Goal: Task Accomplishment & Management: Manage account settings

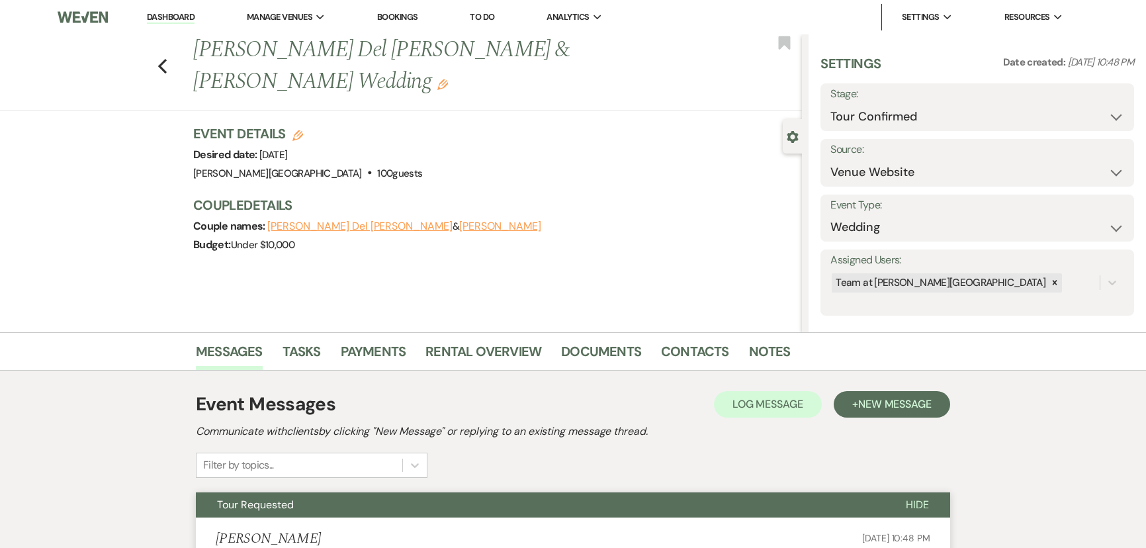
select select "4"
select select "5"
click at [165, 58] on icon "Previous" at bounding box center [162, 66] width 10 height 16
select select "4"
select select "2"
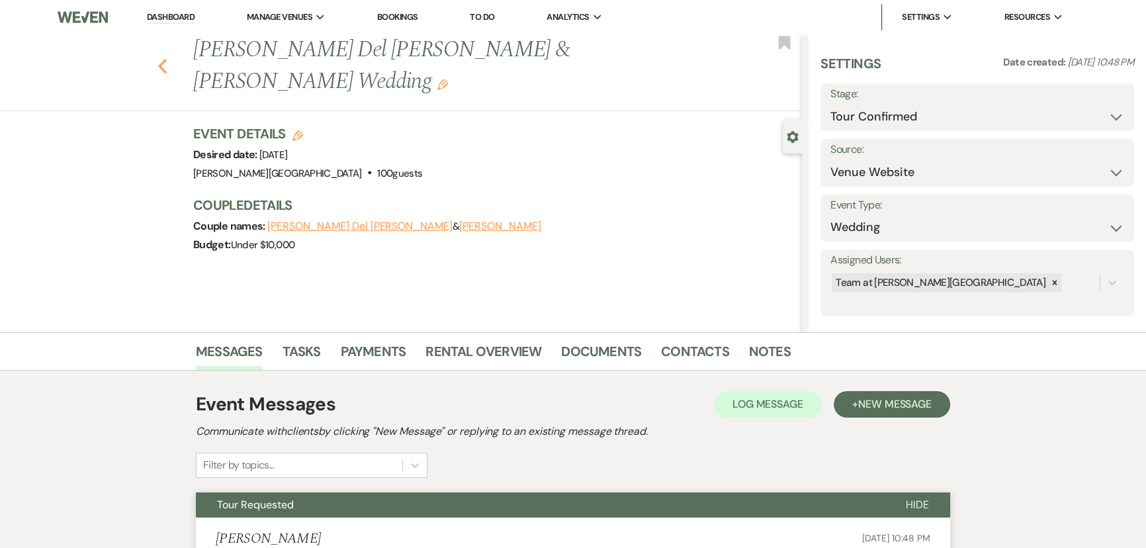
select select "2"
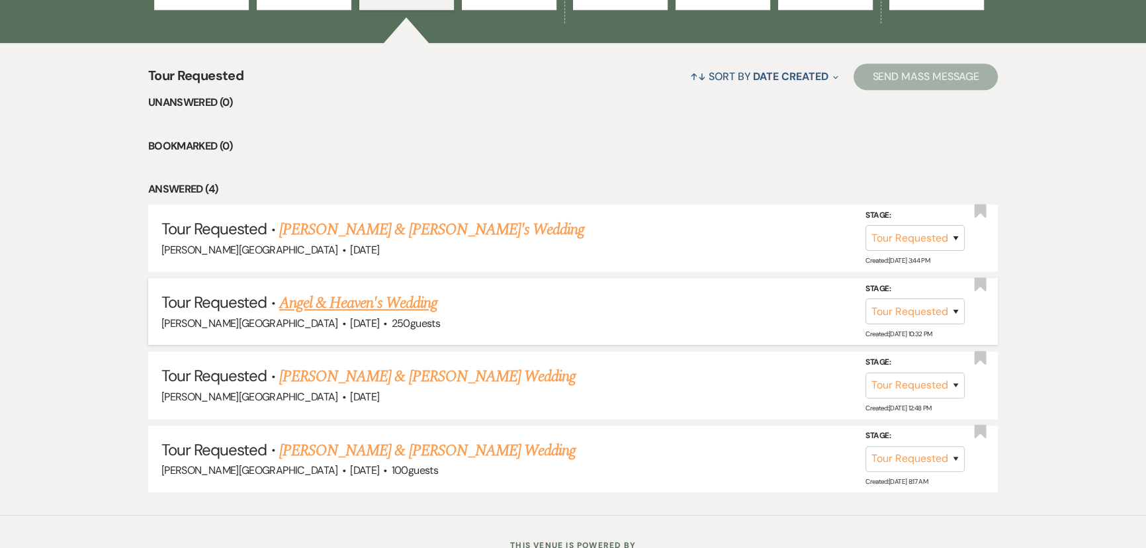
scroll to position [1047, 0]
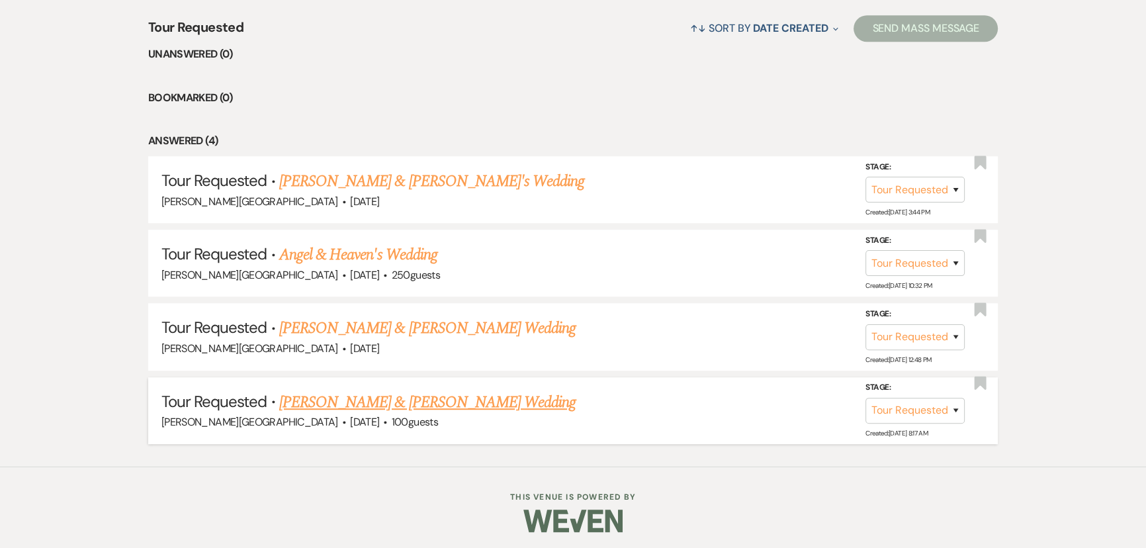
click at [337, 400] on link "[PERSON_NAME] & [PERSON_NAME] Wedding" at bounding box center [427, 402] width 296 height 24
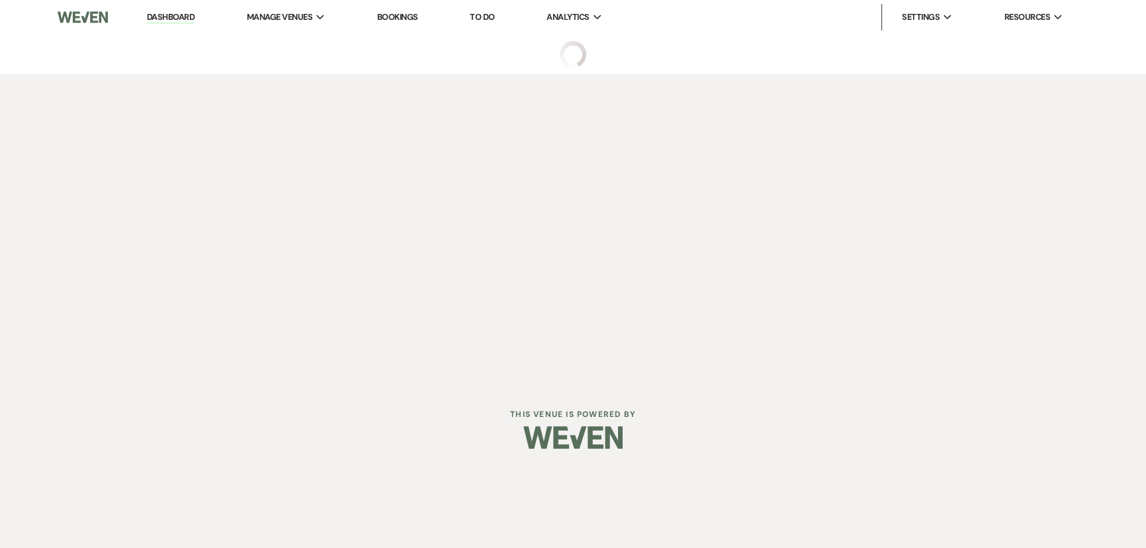
select select "2"
select select "5"
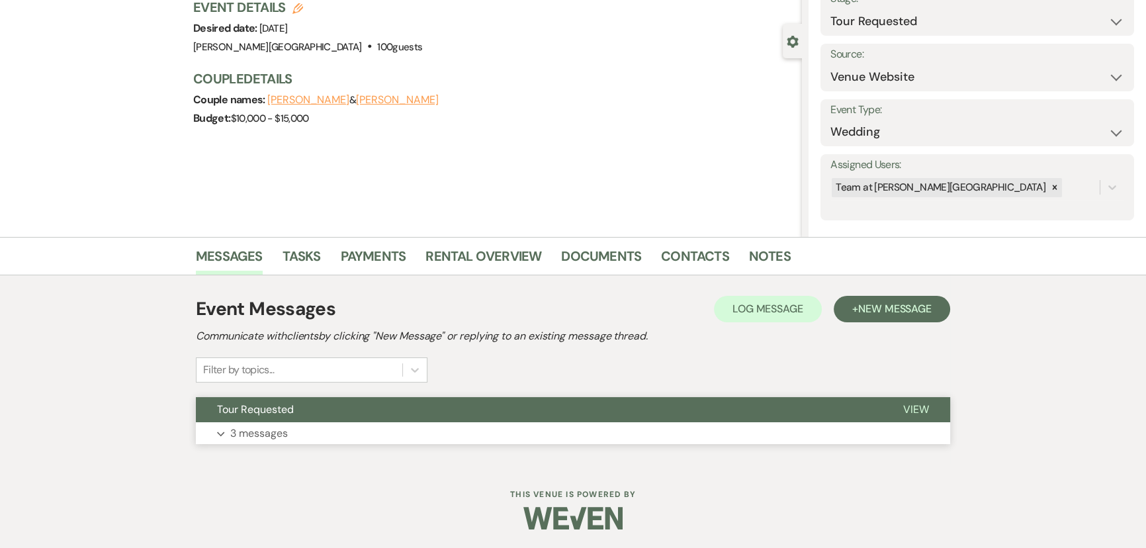
click at [265, 422] on button "Expand 3 messages" at bounding box center [573, 433] width 754 height 22
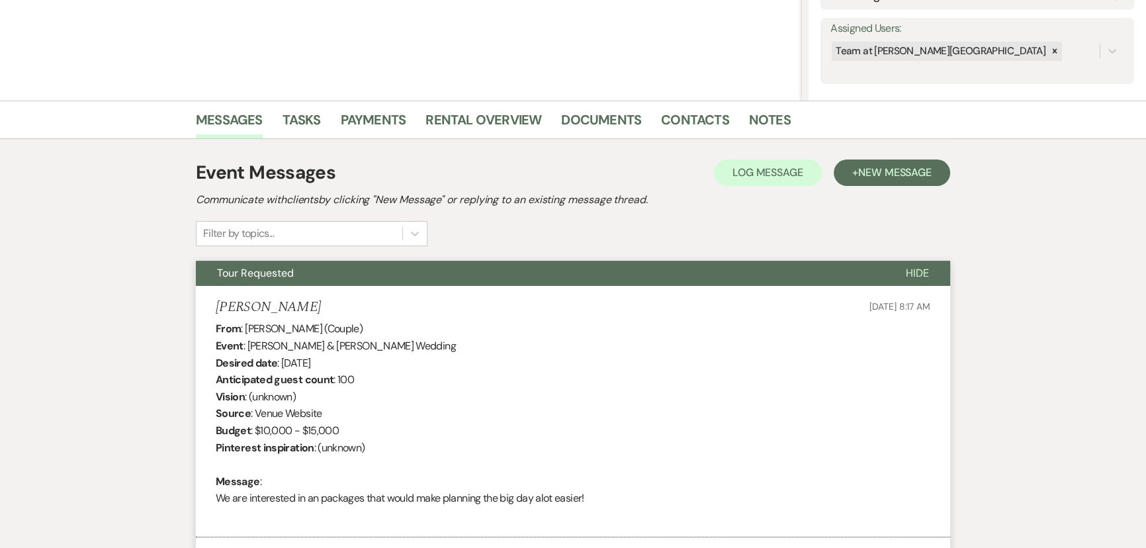
scroll to position [144, 0]
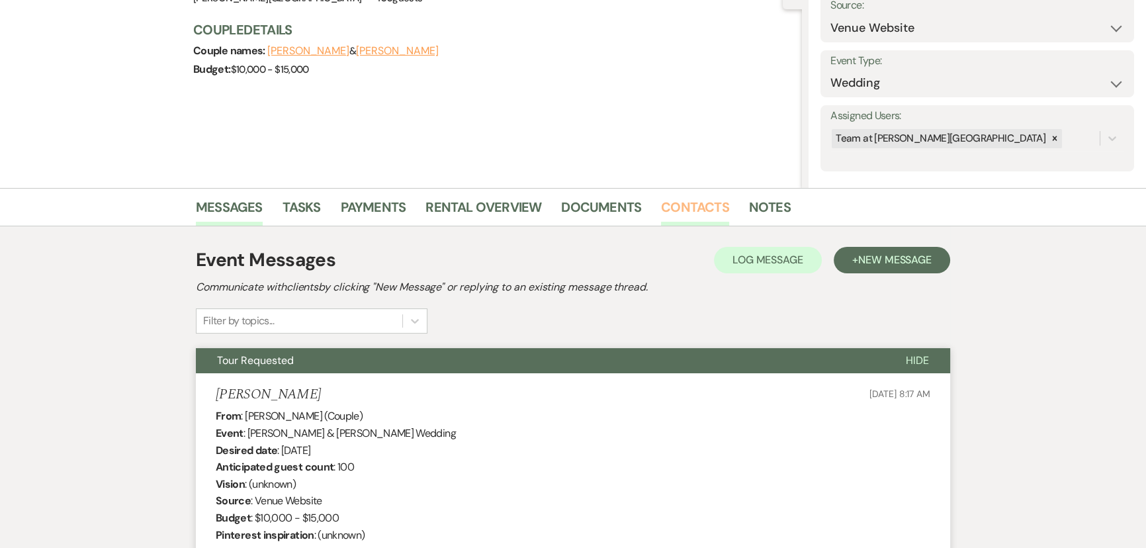
click at [665, 212] on link "Contacts" at bounding box center [695, 210] width 68 height 29
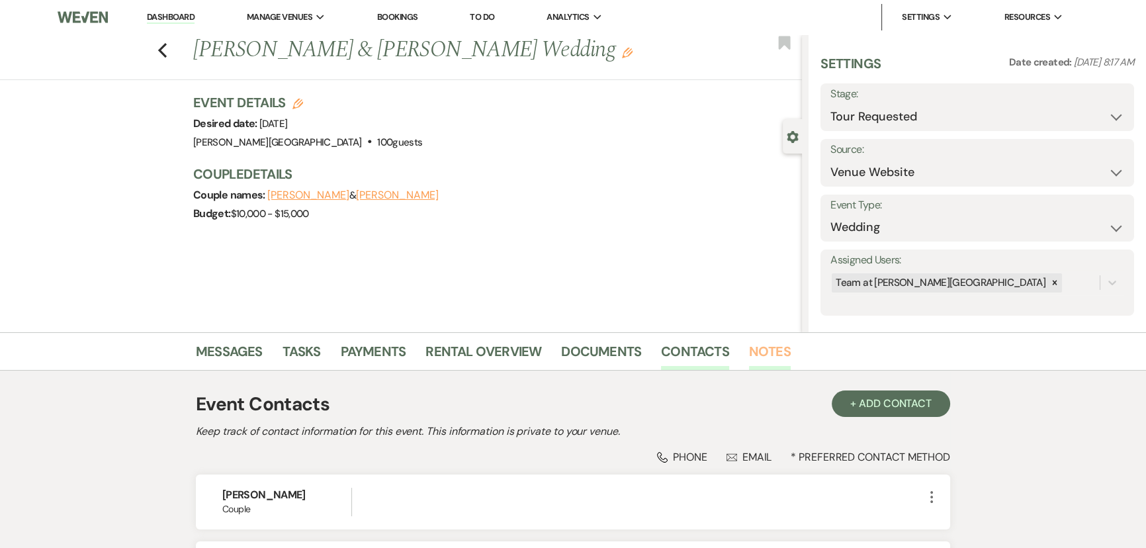
click at [758, 363] on link "Notes" at bounding box center [770, 355] width 42 height 29
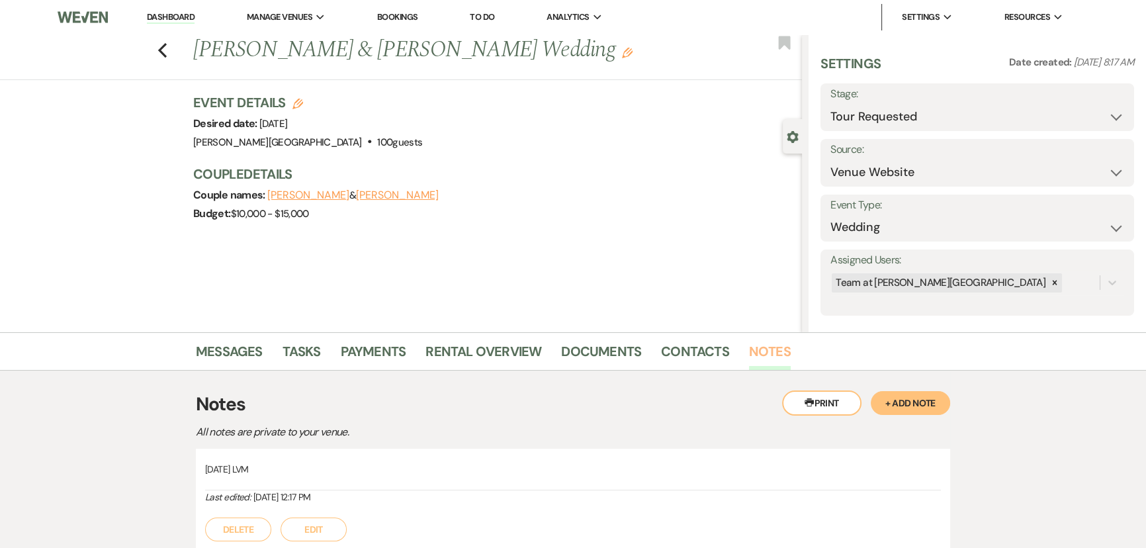
scroll to position [110, 0]
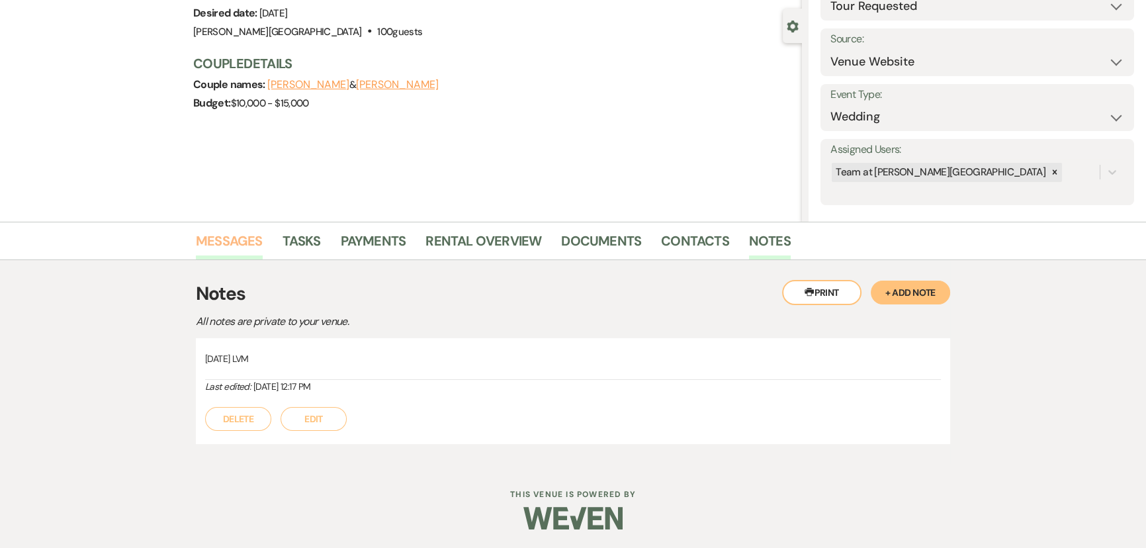
click at [216, 255] on link "Messages" at bounding box center [229, 244] width 67 height 29
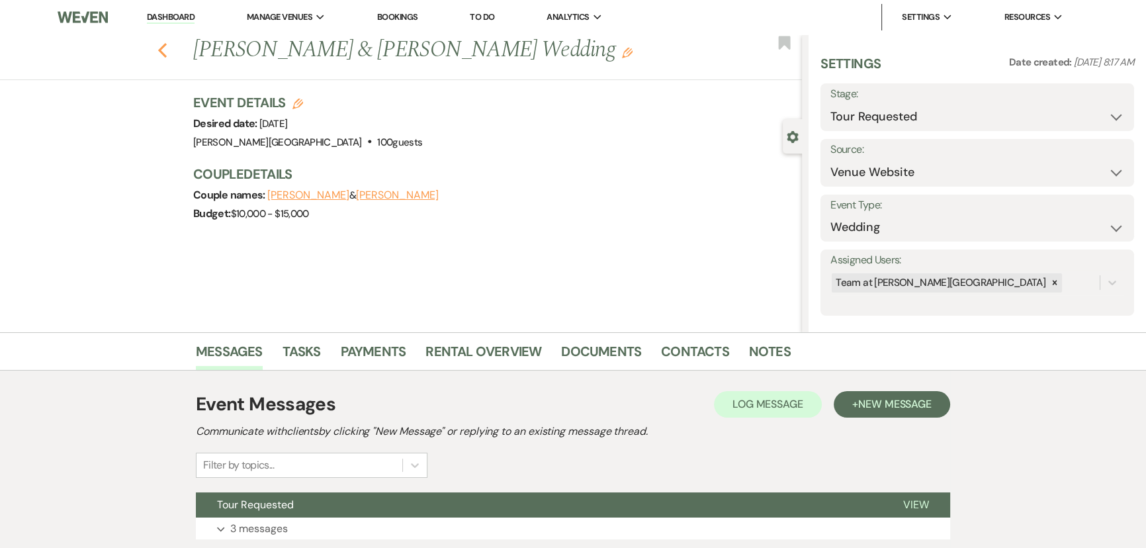
click at [167, 56] on icon "Previous" at bounding box center [162, 50] width 10 height 16
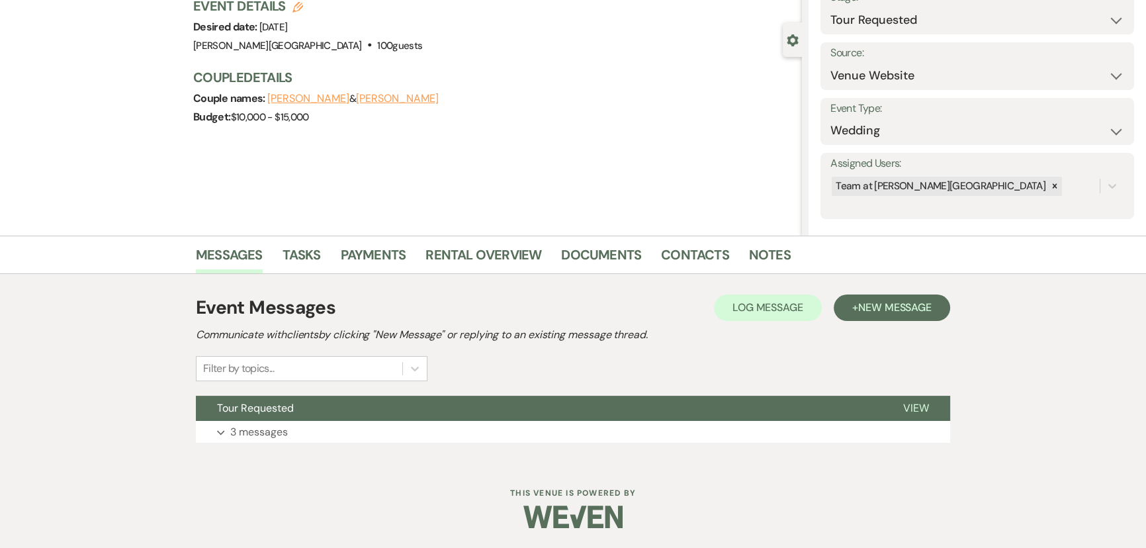
select select "2"
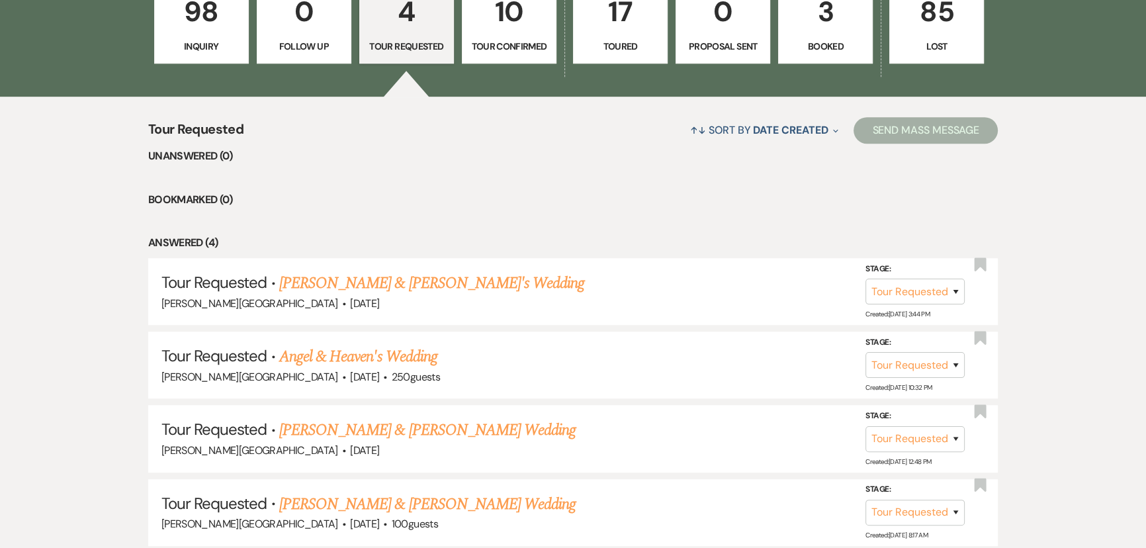
scroll to position [747, 0]
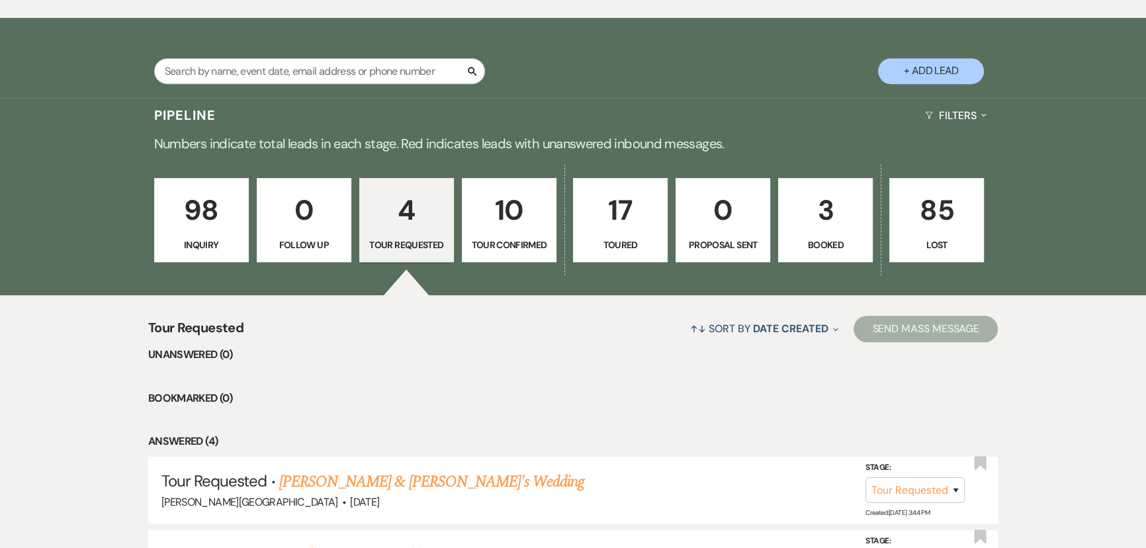
click at [196, 251] on p "Inquiry" at bounding box center [201, 245] width 77 height 15
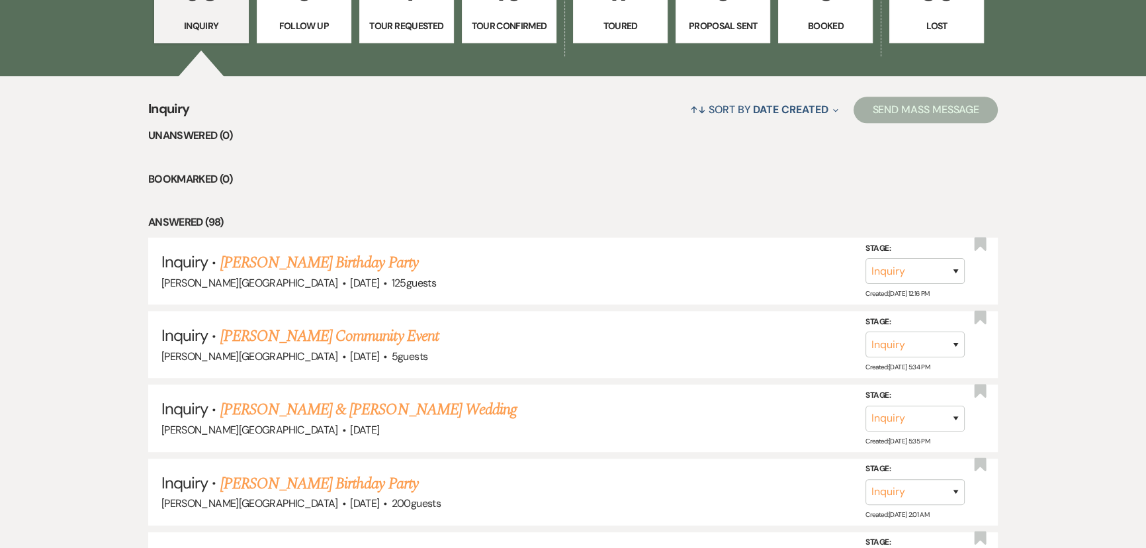
scroll to position [1047, 0]
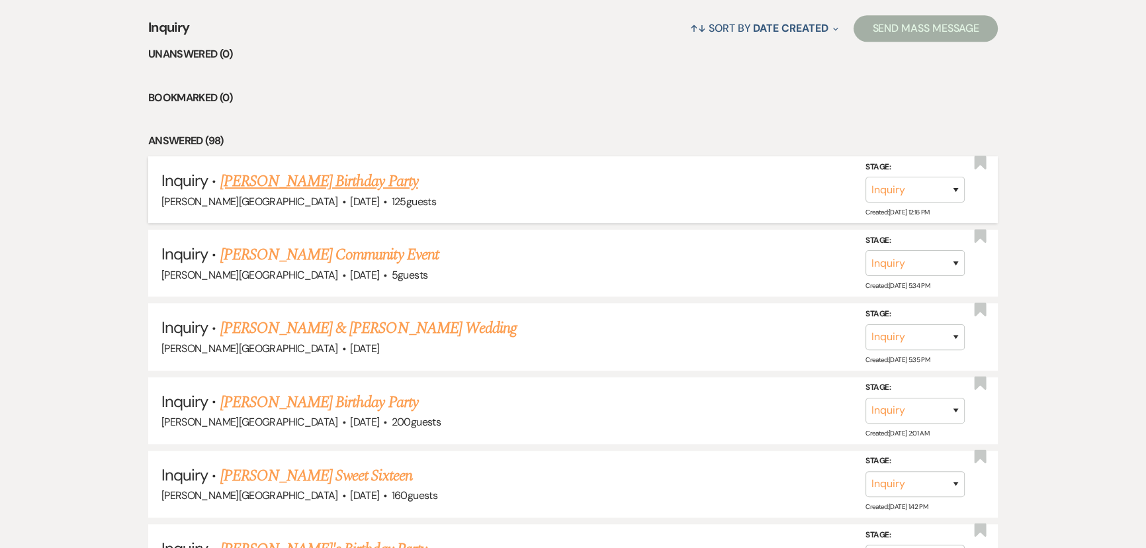
click at [224, 179] on link "[PERSON_NAME] Birthday Party" at bounding box center [319, 181] width 198 height 24
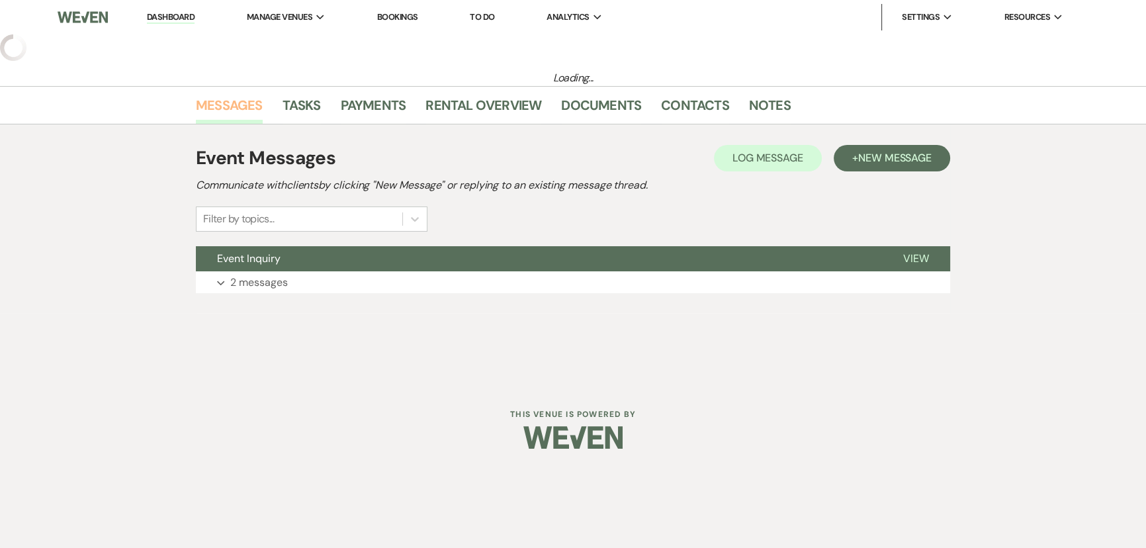
select select "5"
select select "4"
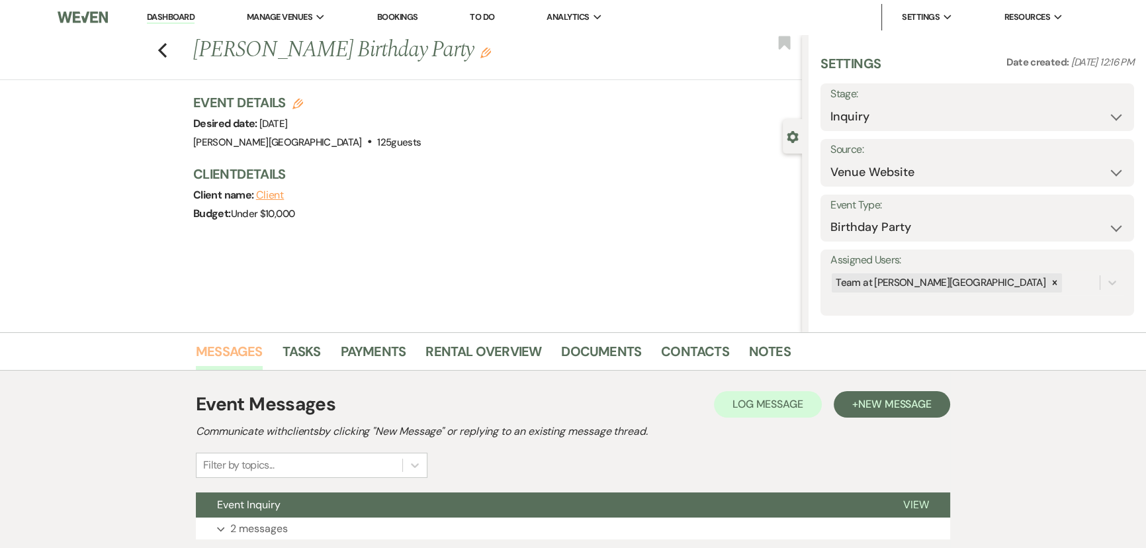
click at [230, 278] on div "Previous [PERSON_NAME] Birthday Party Edit Bookmark Gear Settings Settings Date…" at bounding box center [401, 183] width 802 height 298
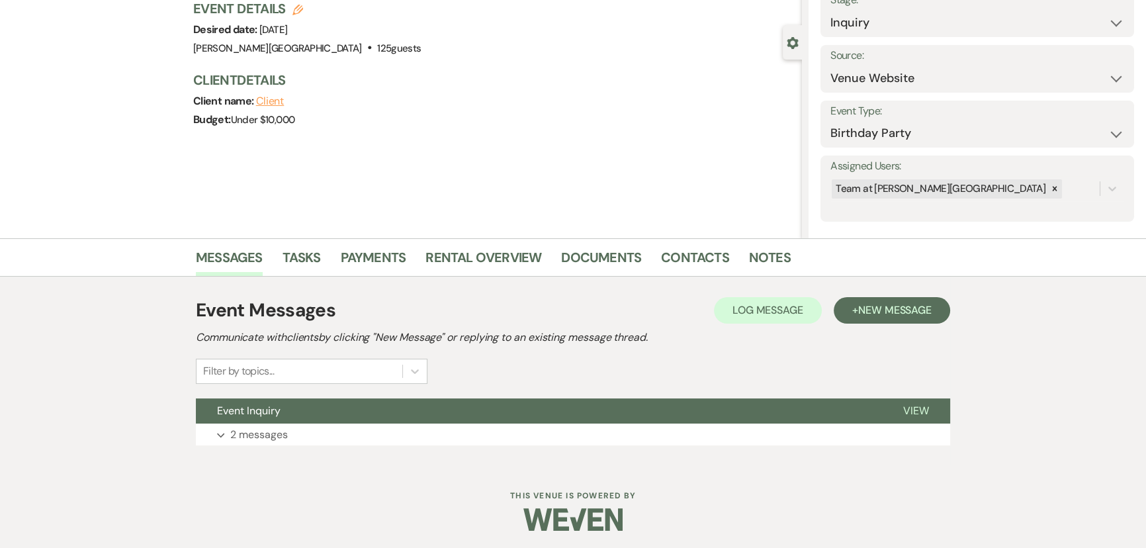
scroll to position [95, 0]
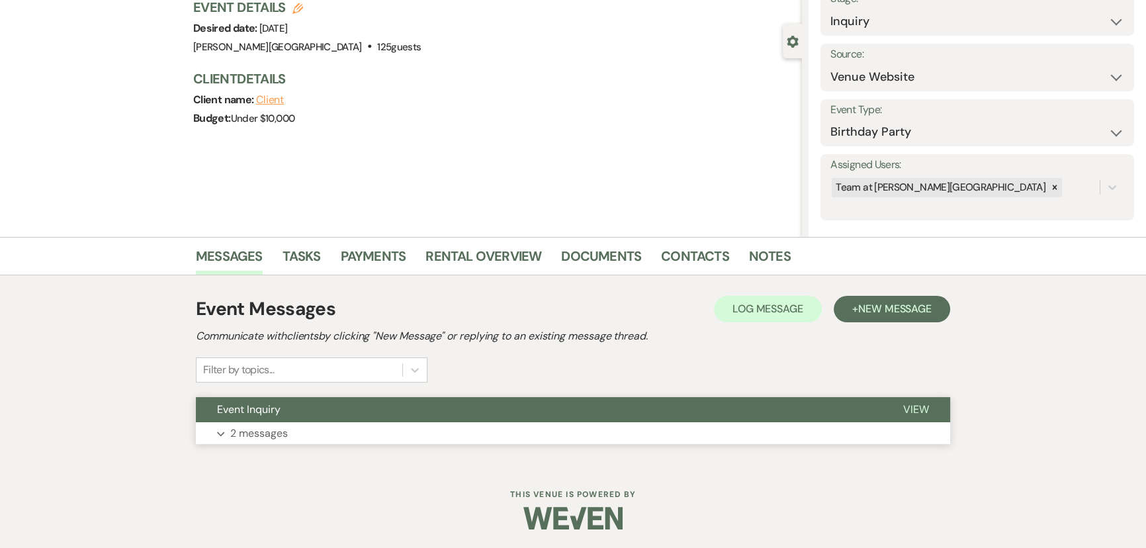
click at [210, 440] on button "Expand 2 messages" at bounding box center [573, 433] width 754 height 22
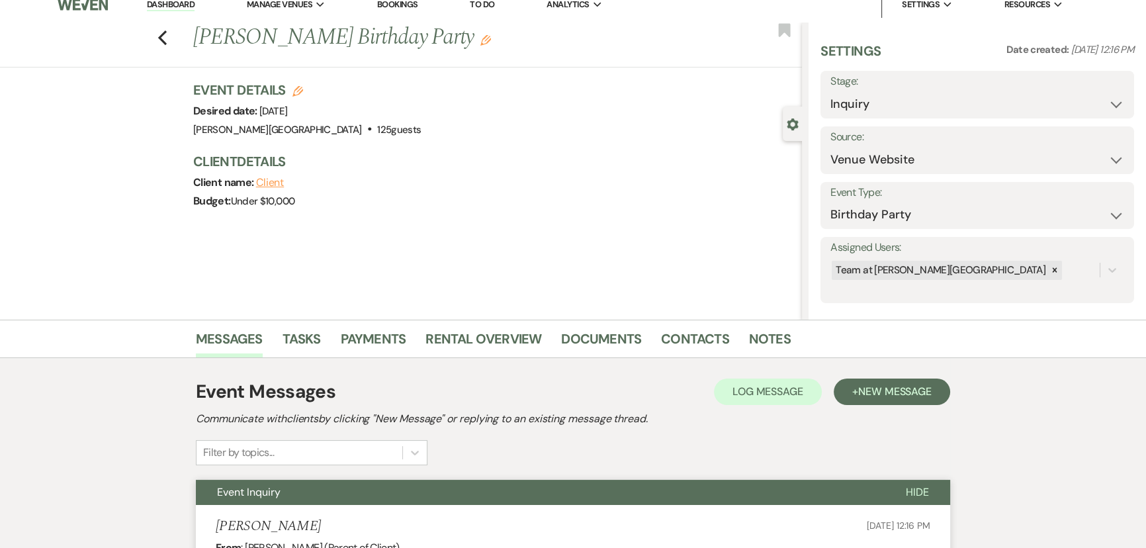
scroll to position [0, 0]
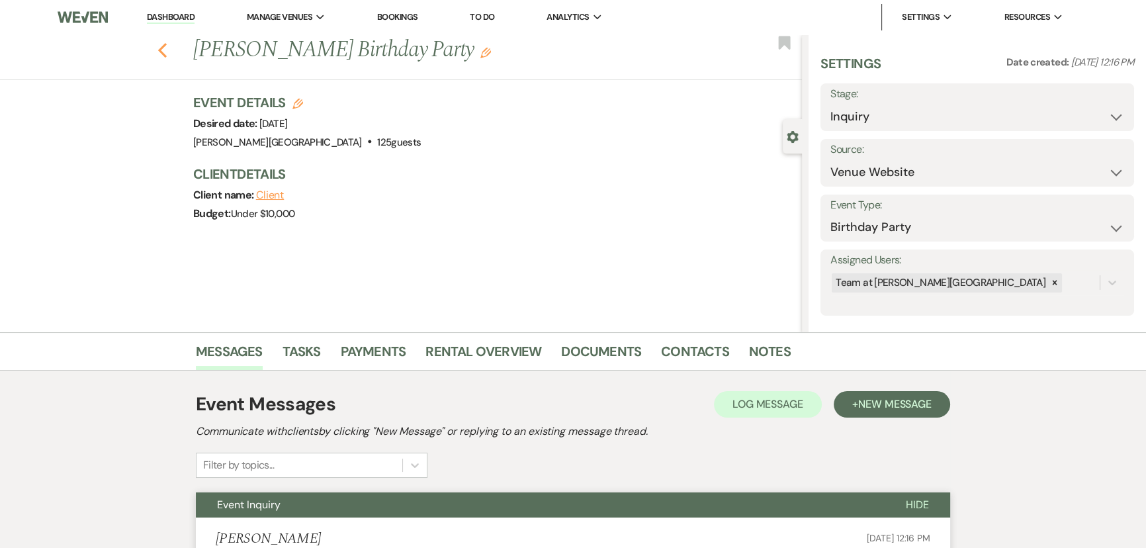
click at [162, 48] on icon "Previous" at bounding box center [162, 50] width 10 height 16
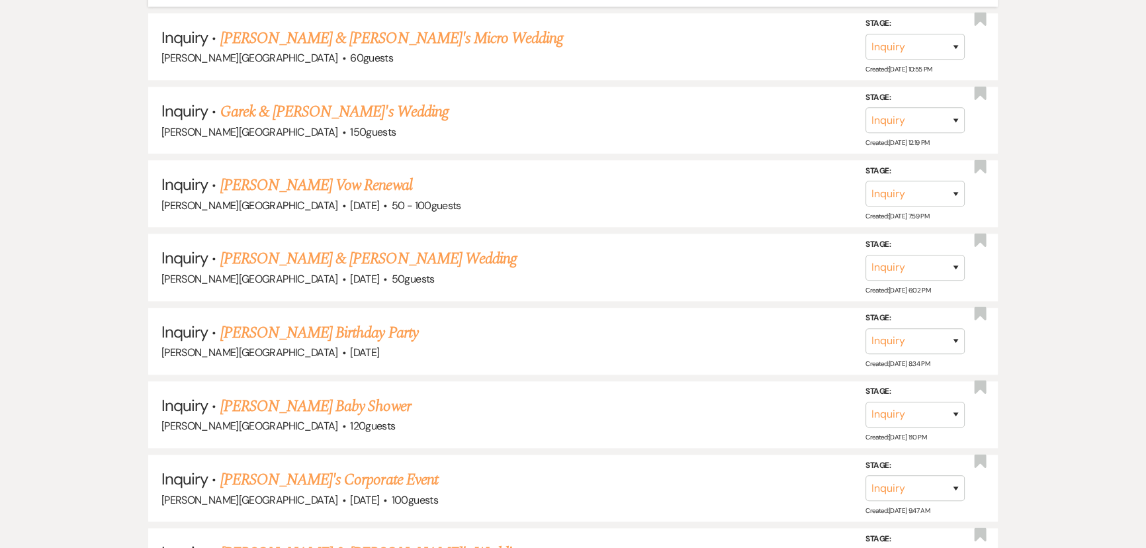
scroll to position [7894, 0]
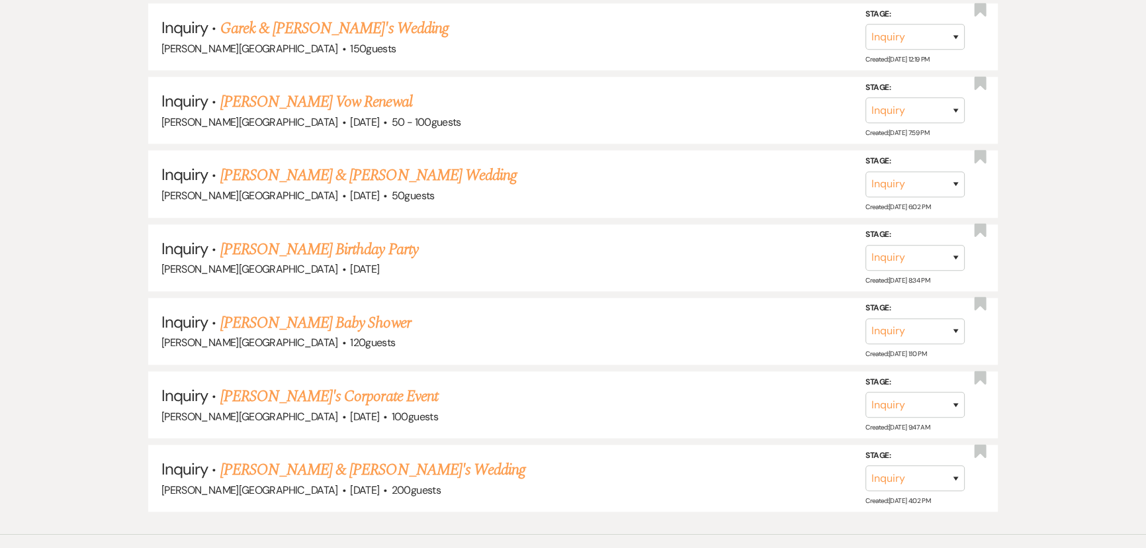
click at [355, 458] on link "[PERSON_NAME] & [PERSON_NAME]'s Wedding" at bounding box center [373, 470] width 306 height 24
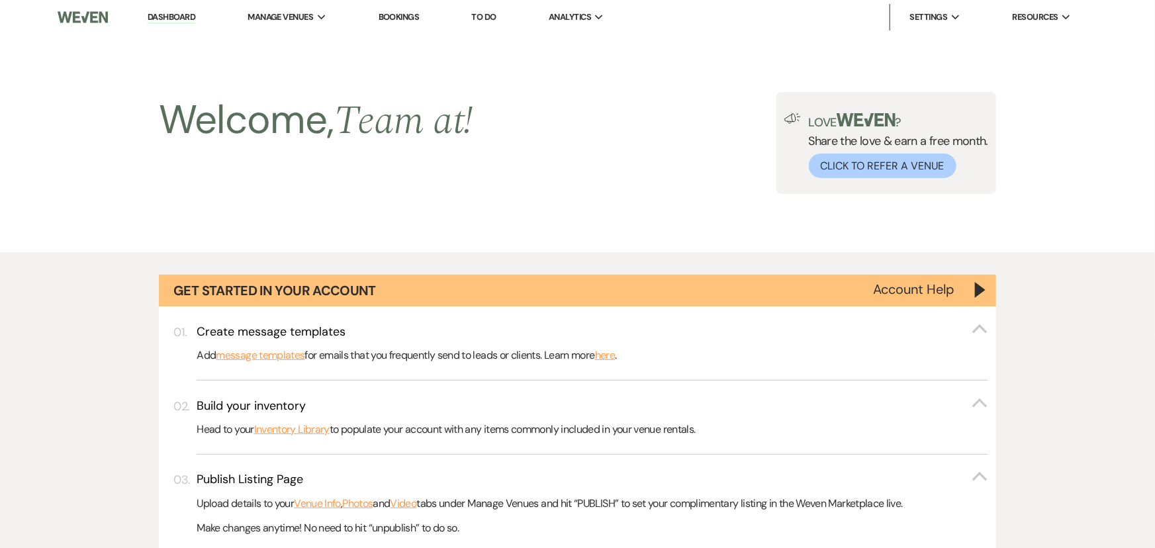
select select "5"
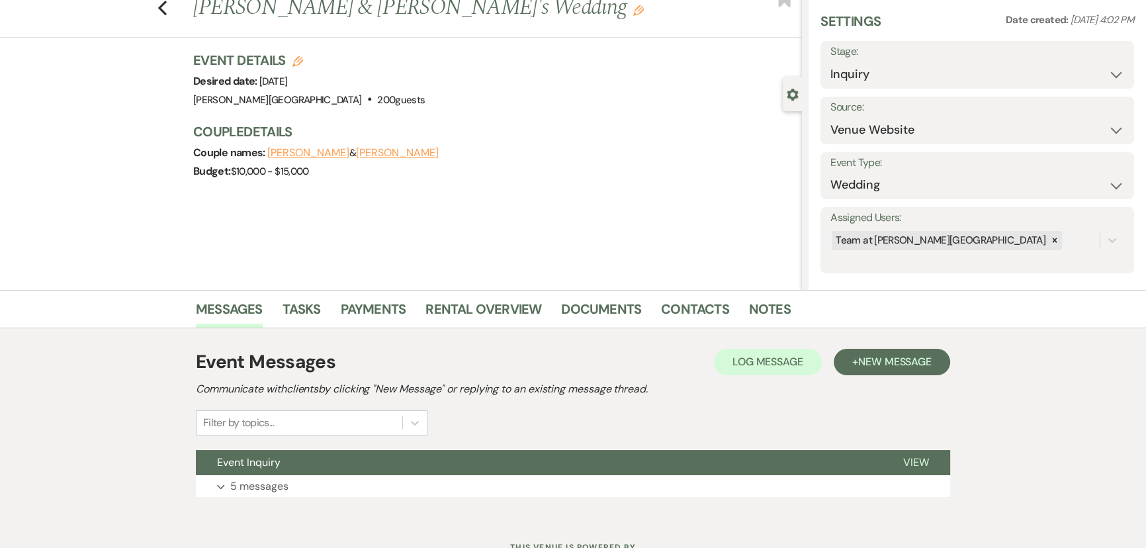
scroll to position [95, 0]
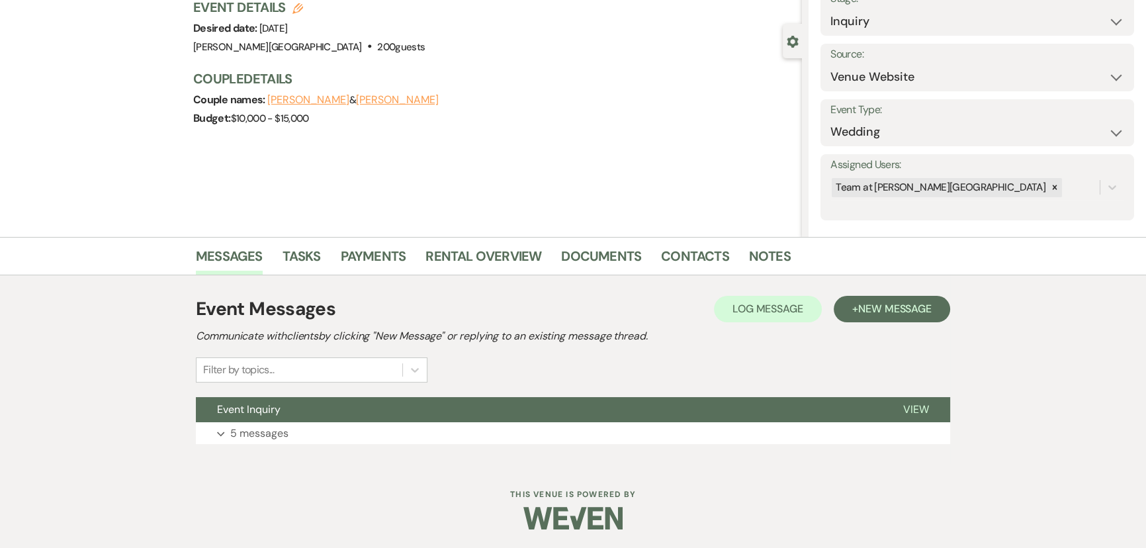
click at [278, 443] on div "Event Messages Log Log Message + New Message Communicate with clients by clicki…" at bounding box center [573, 369] width 754 height 162
click at [280, 433] on p "5 messages" at bounding box center [259, 433] width 58 height 17
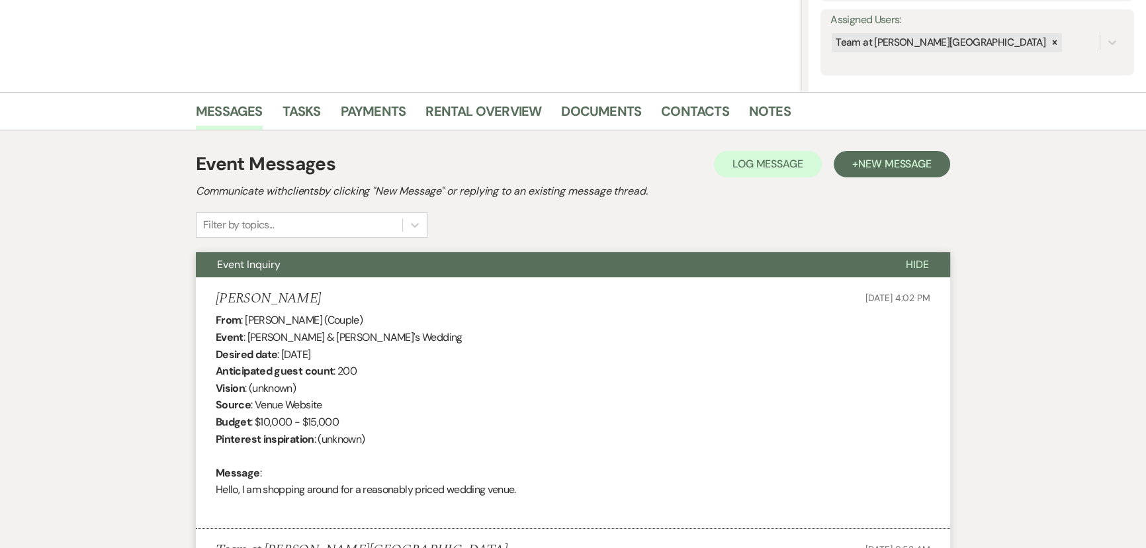
scroll to position [0, 0]
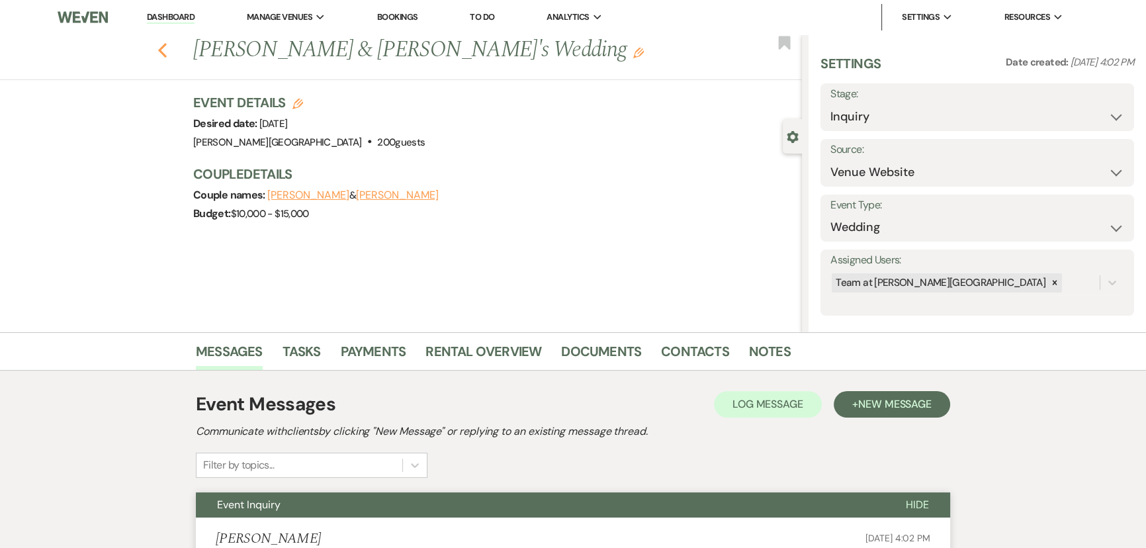
click at [167, 57] on icon "Previous" at bounding box center [162, 50] width 10 height 16
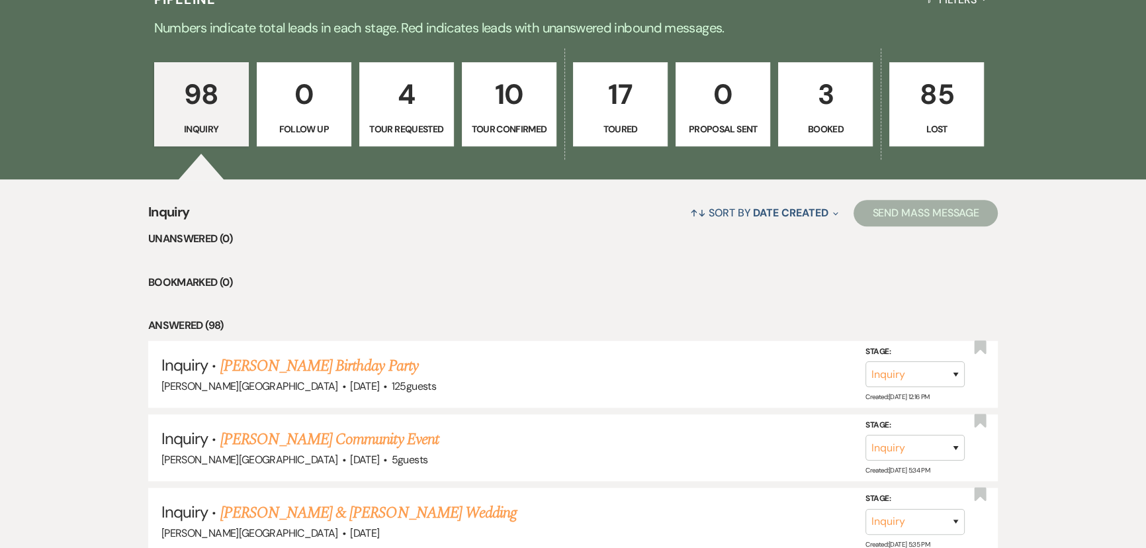
scroll to position [842, 0]
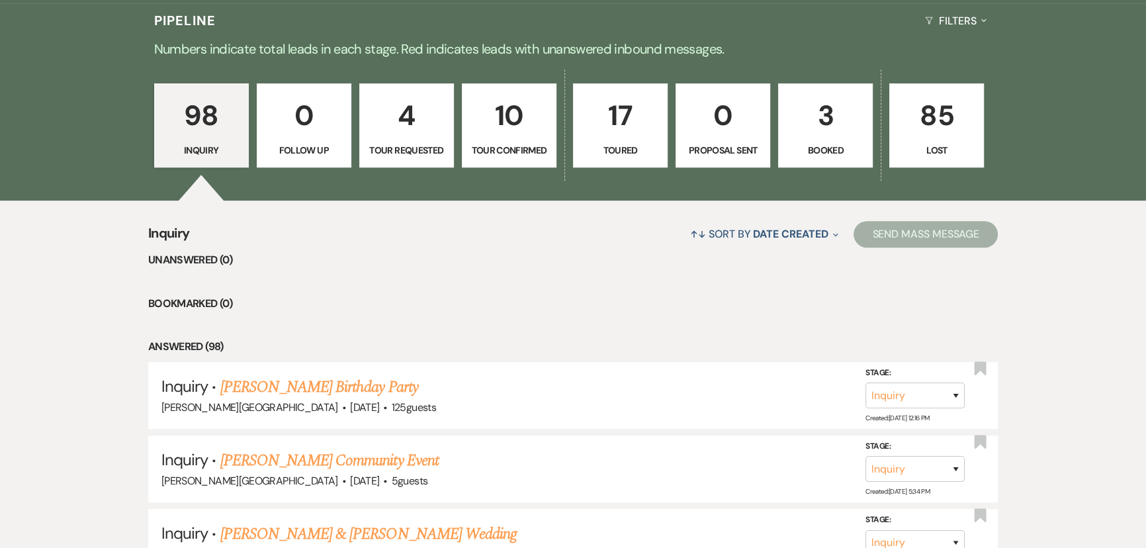
click at [625, 132] on p "17" at bounding box center [620, 115] width 77 height 44
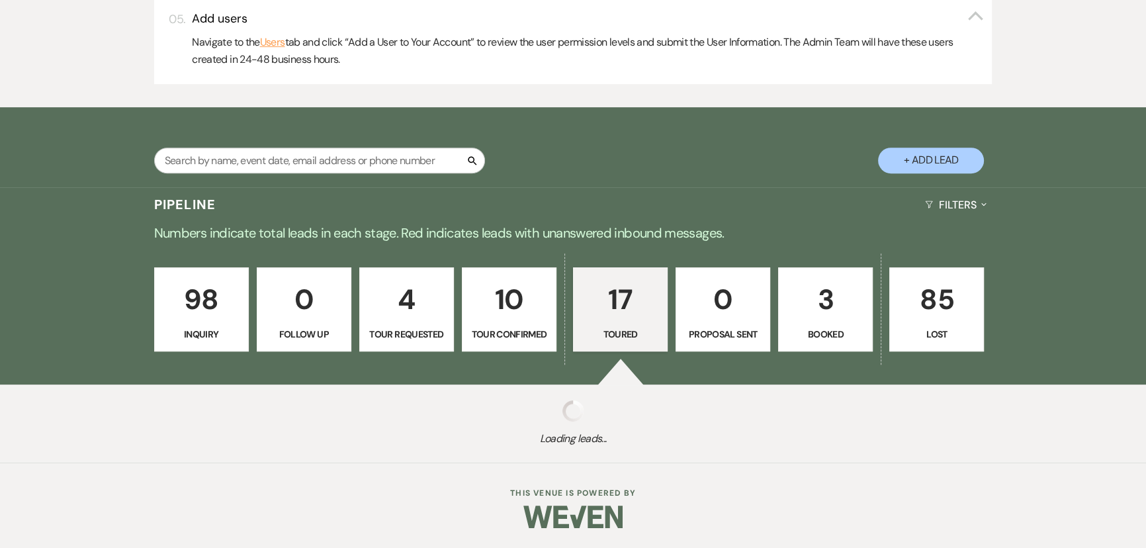
select select "5"
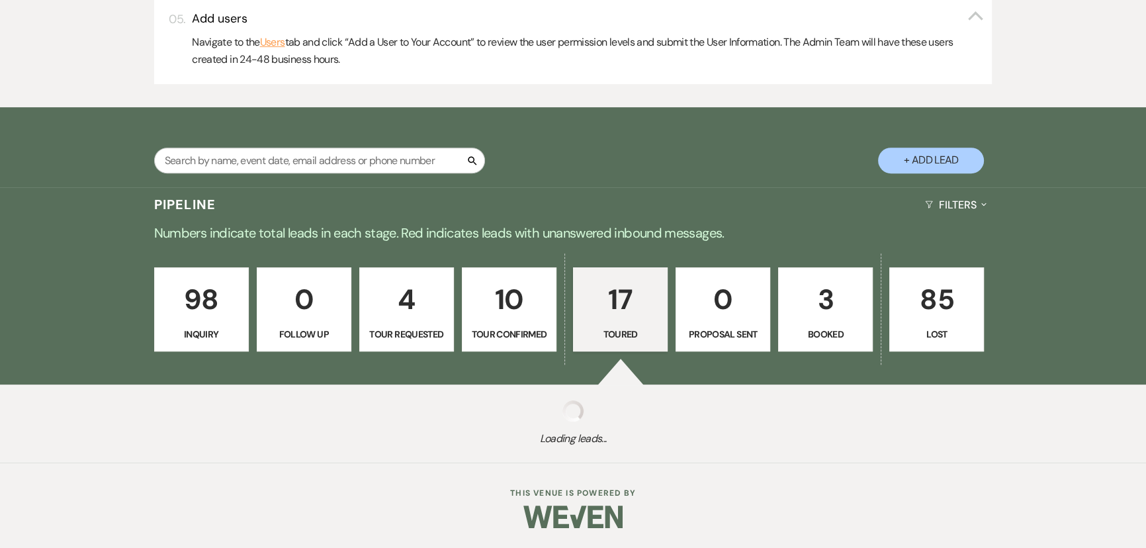
select select "5"
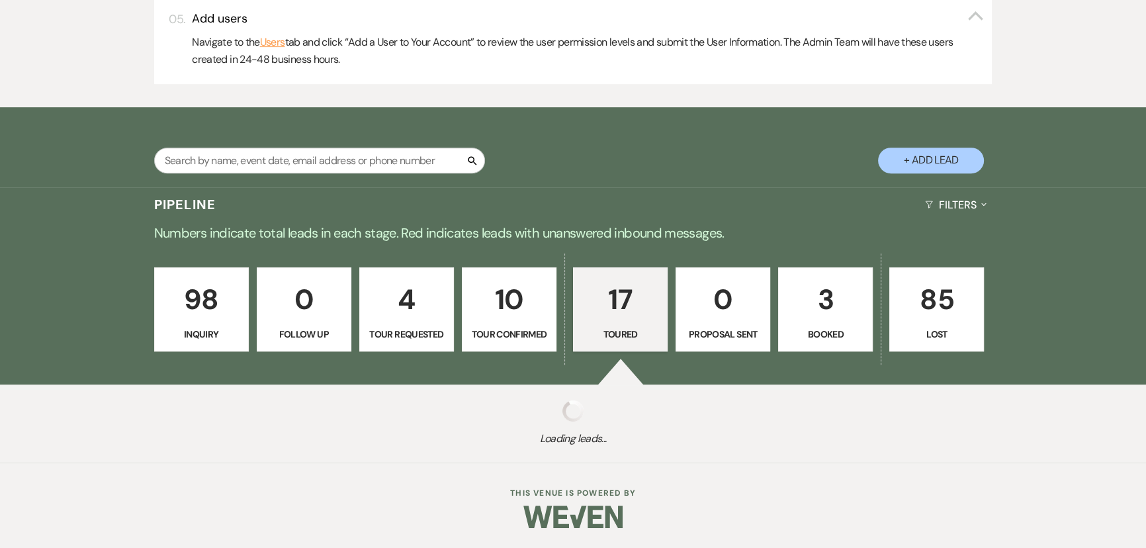
select select "5"
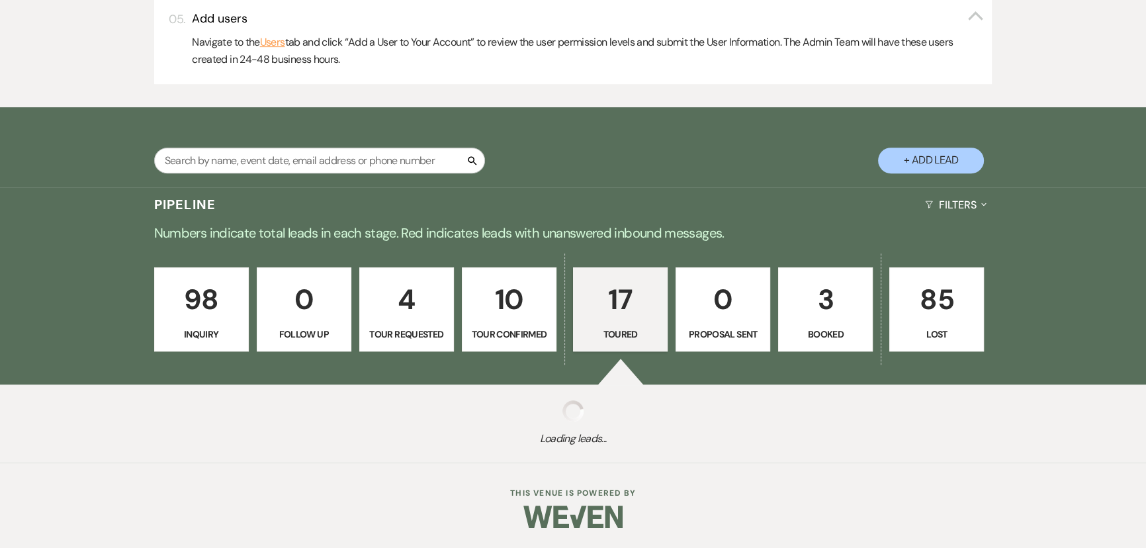
select select "5"
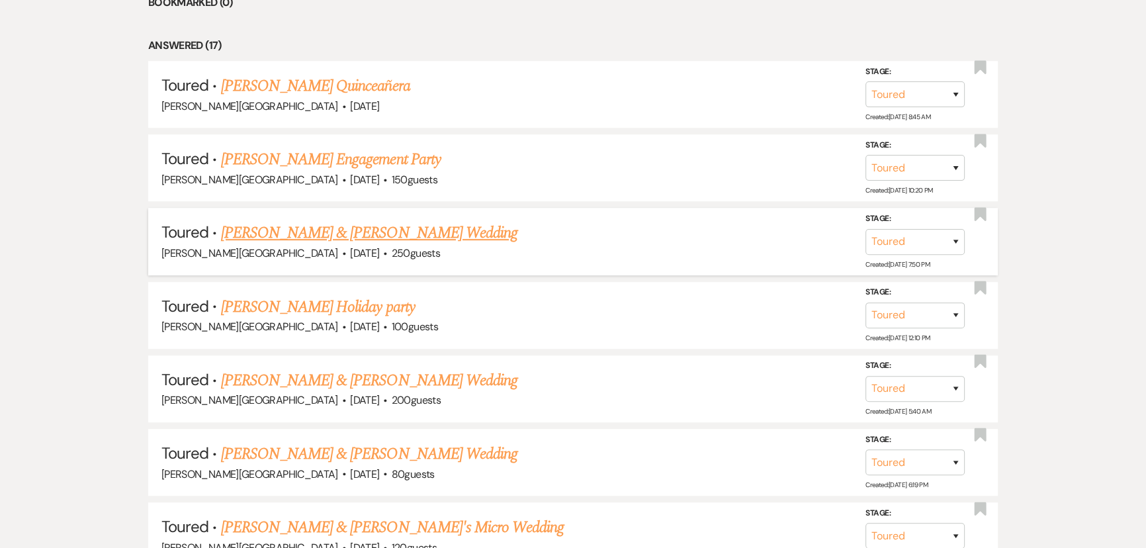
scroll to position [1022, 0]
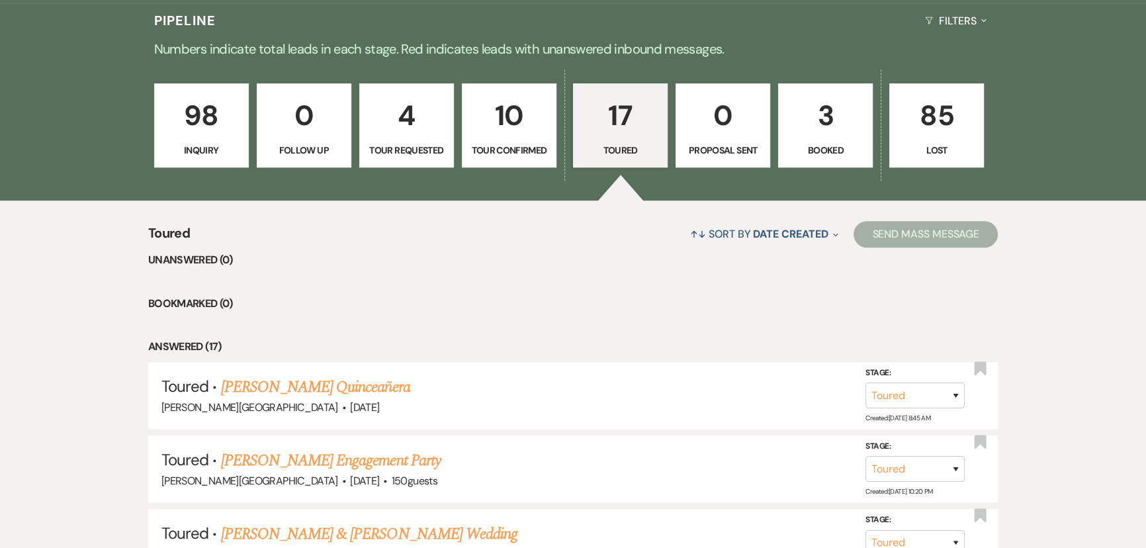
click at [519, 107] on p "10" at bounding box center [508, 115] width 77 height 44
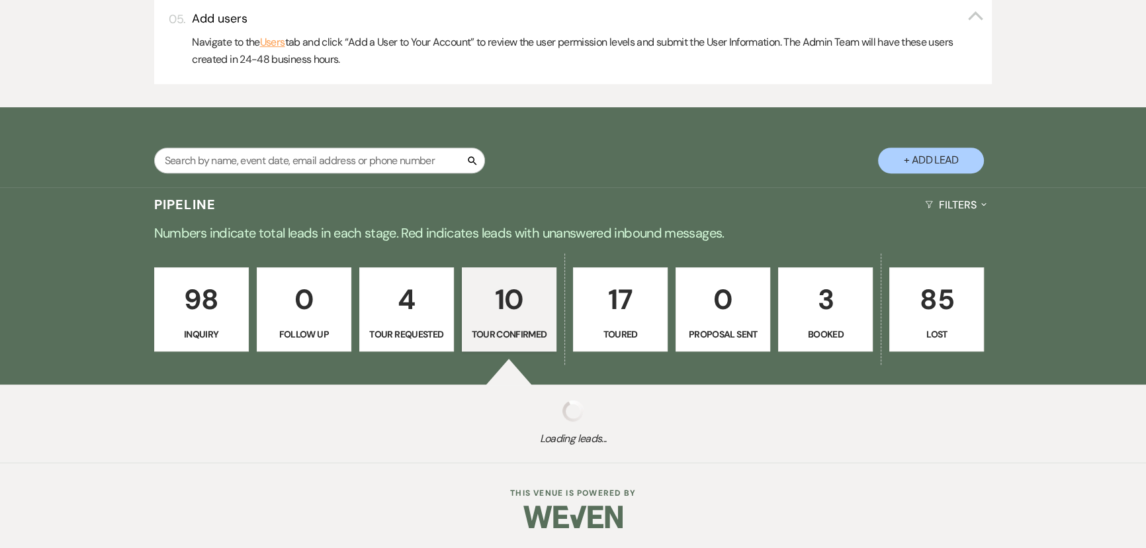
select select "4"
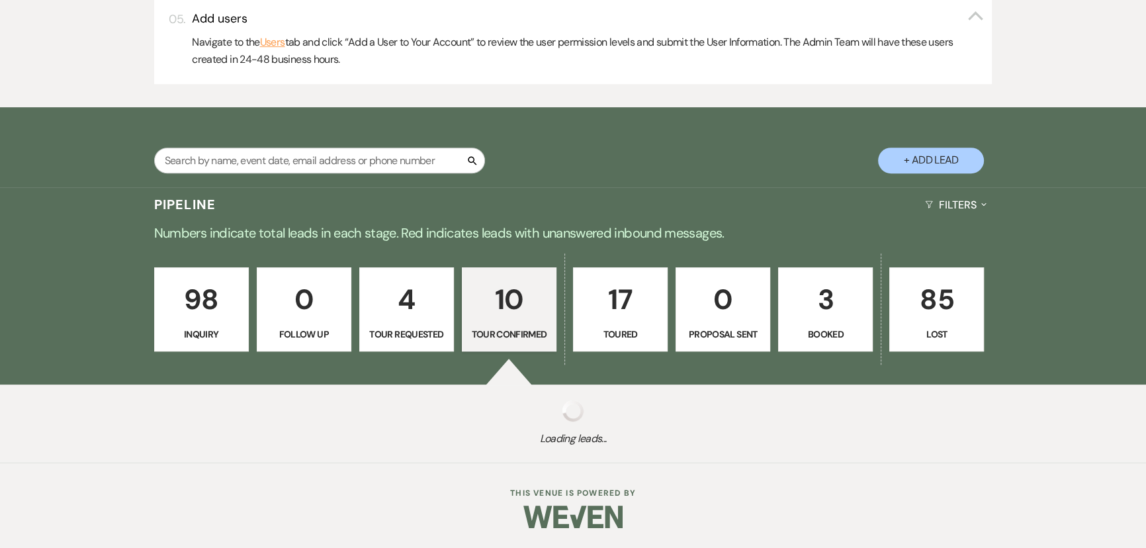
select select "4"
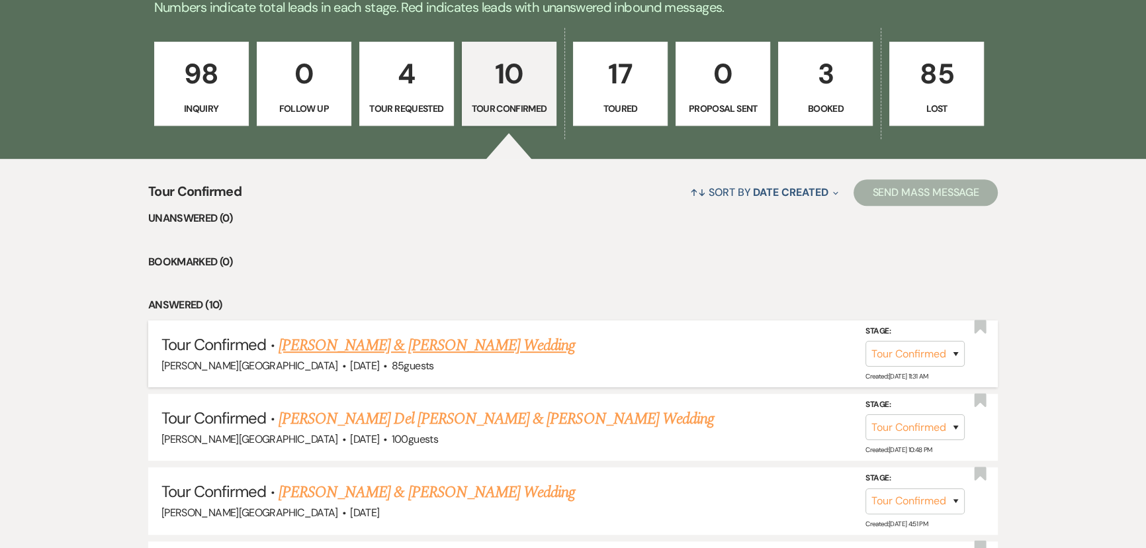
scroll to position [1184, 0]
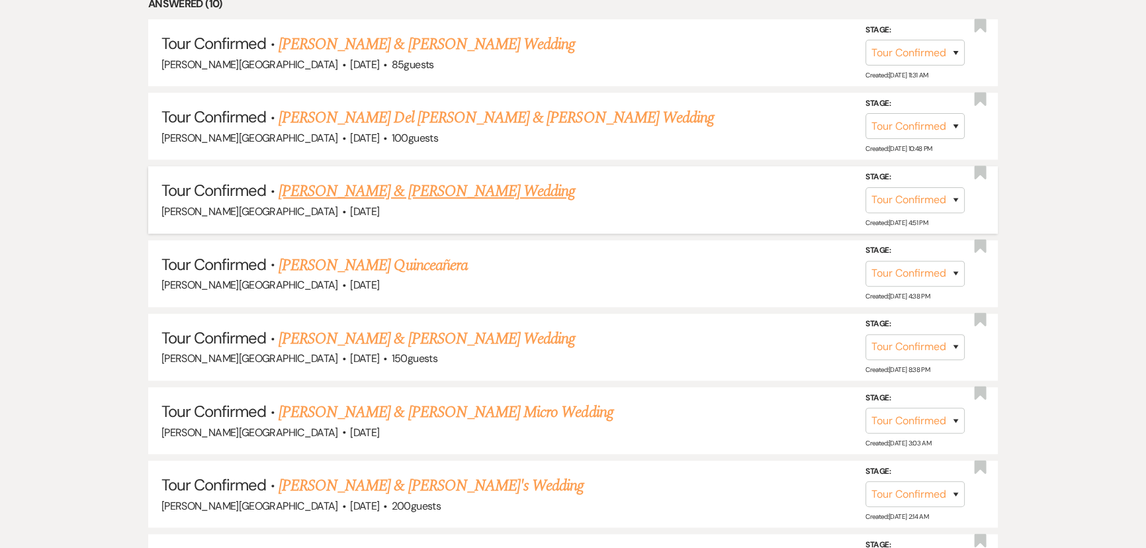
click at [386, 195] on link "[PERSON_NAME] & [PERSON_NAME] Wedding" at bounding box center [427, 191] width 296 height 24
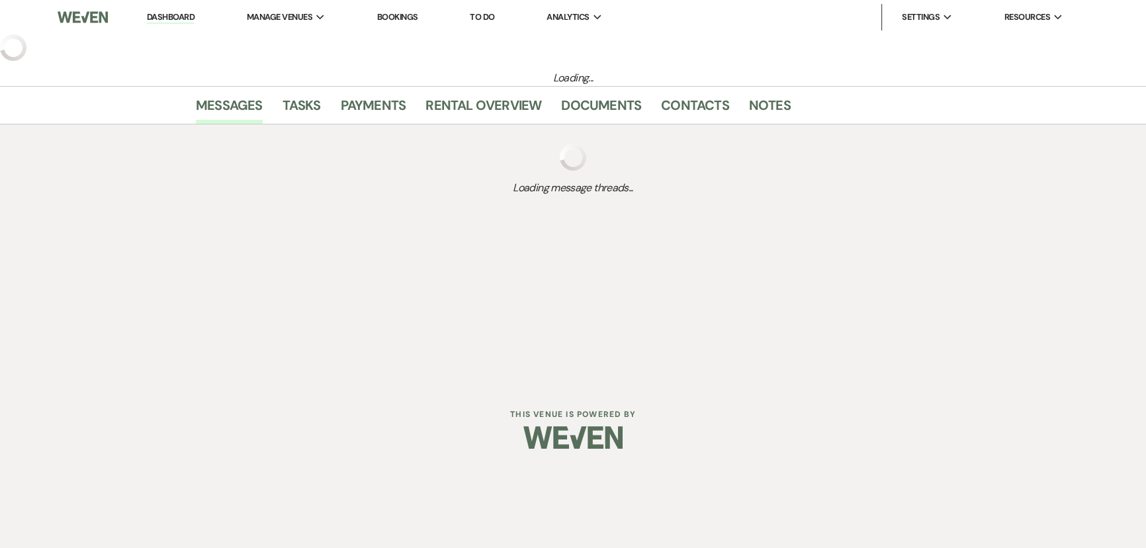
select select "4"
select select "5"
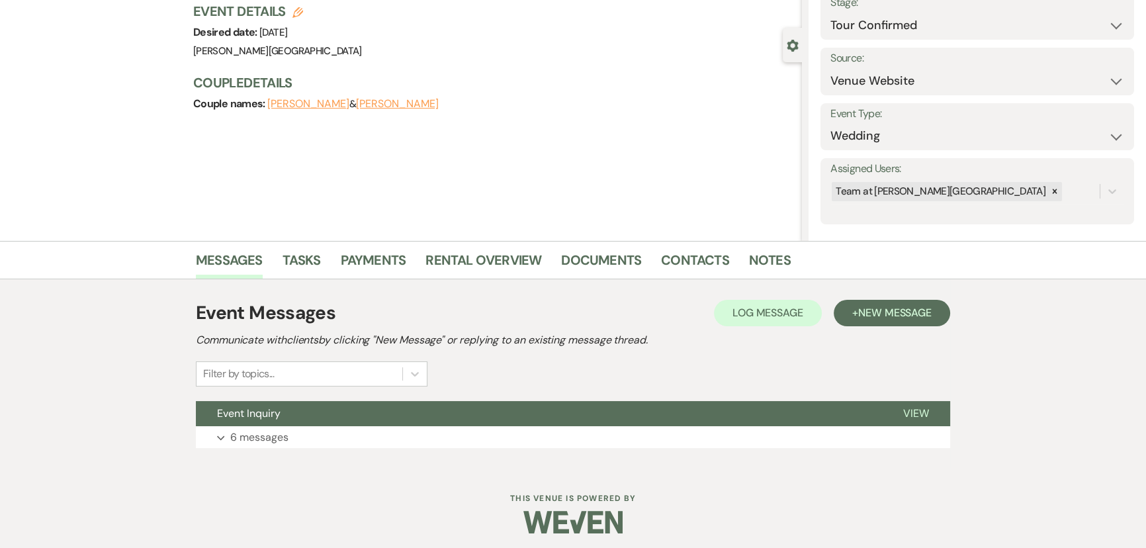
scroll to position [95, 0]
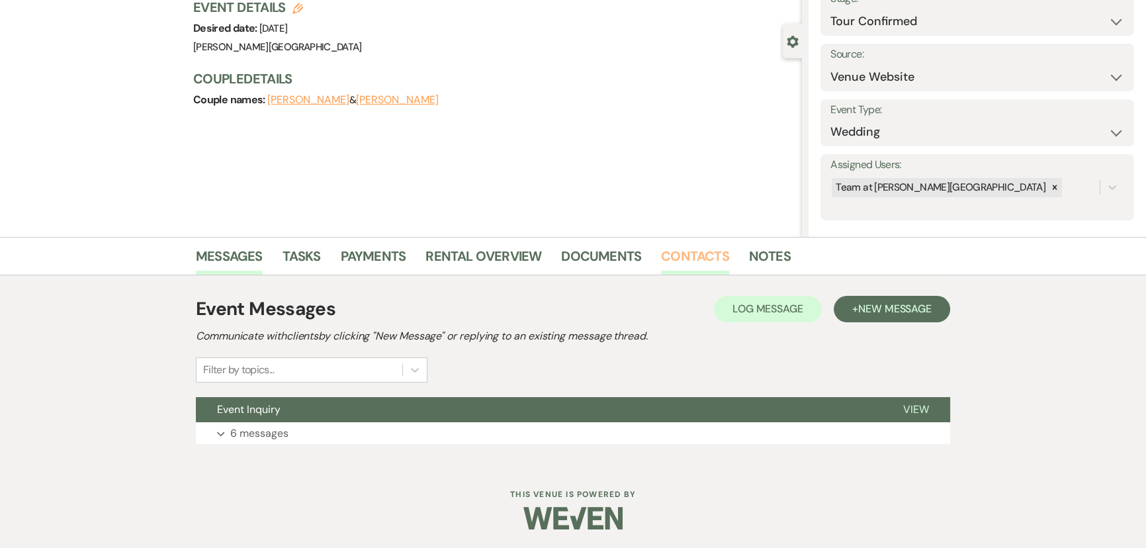
click at [704, 264] on link "Contacts" at bounding box center [695, 259] width 68 height 29
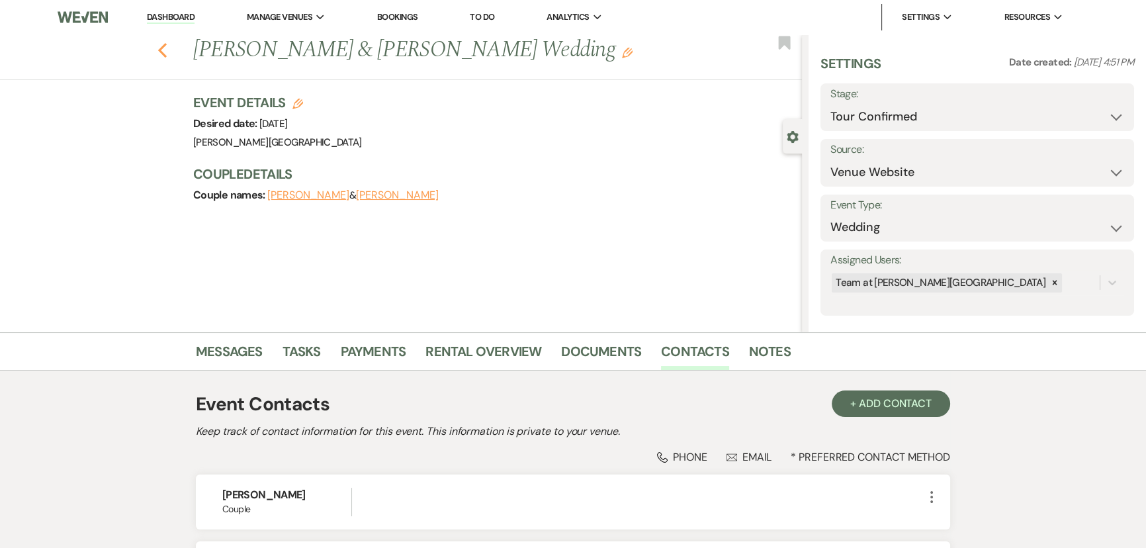
click at [165, 54] on icon "Previous" at bounding box center [162, 50] width 10 height 16
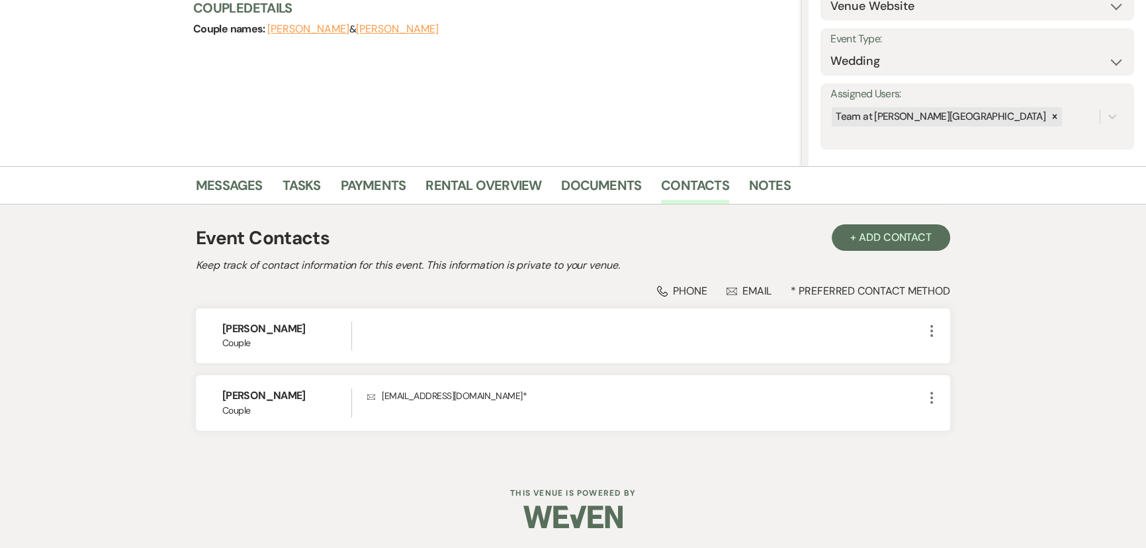
select select "4"
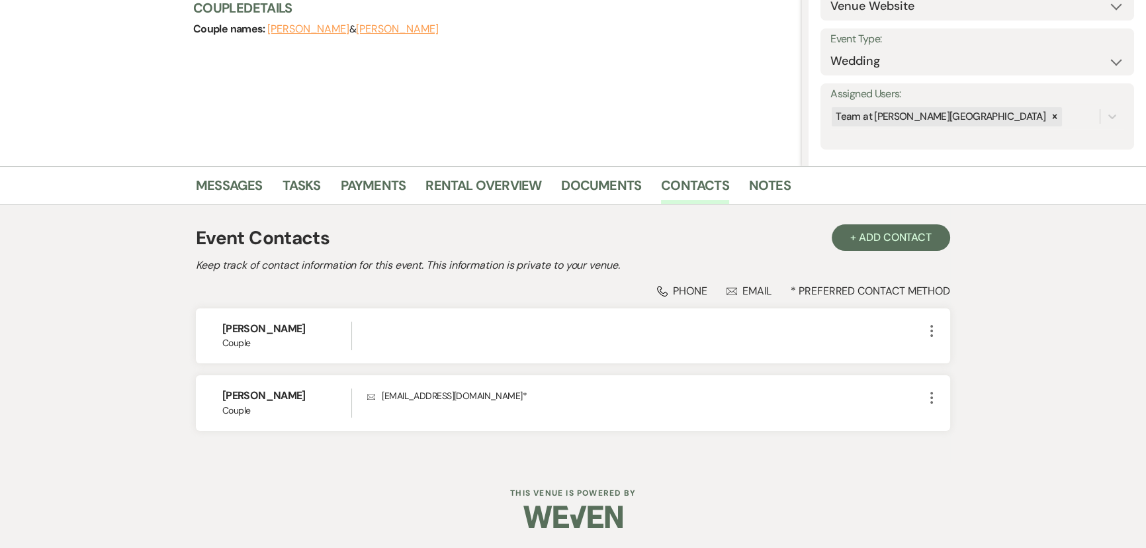
select select "4"
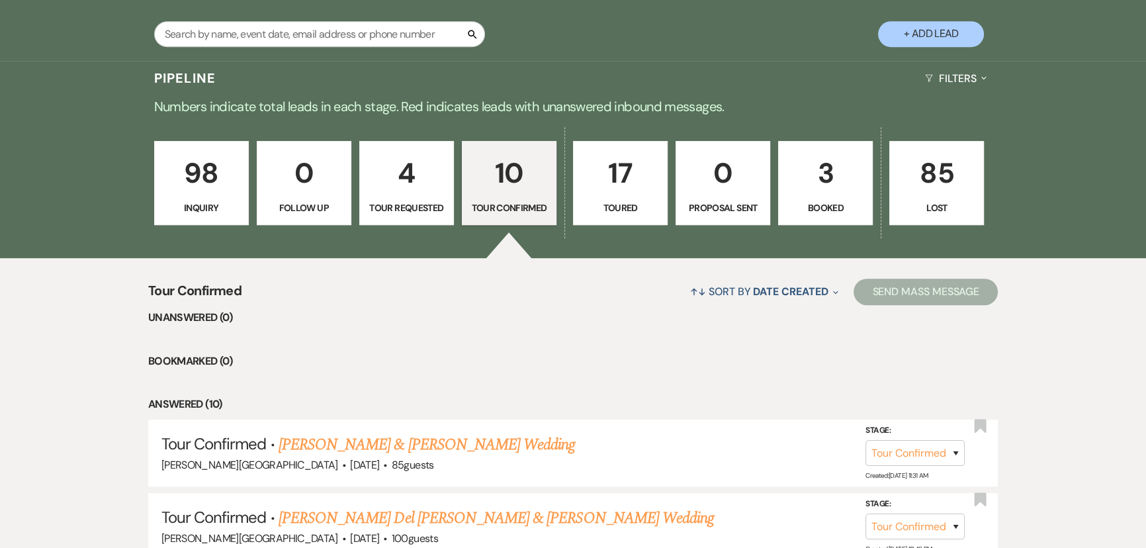
scroll to position [763, 0]
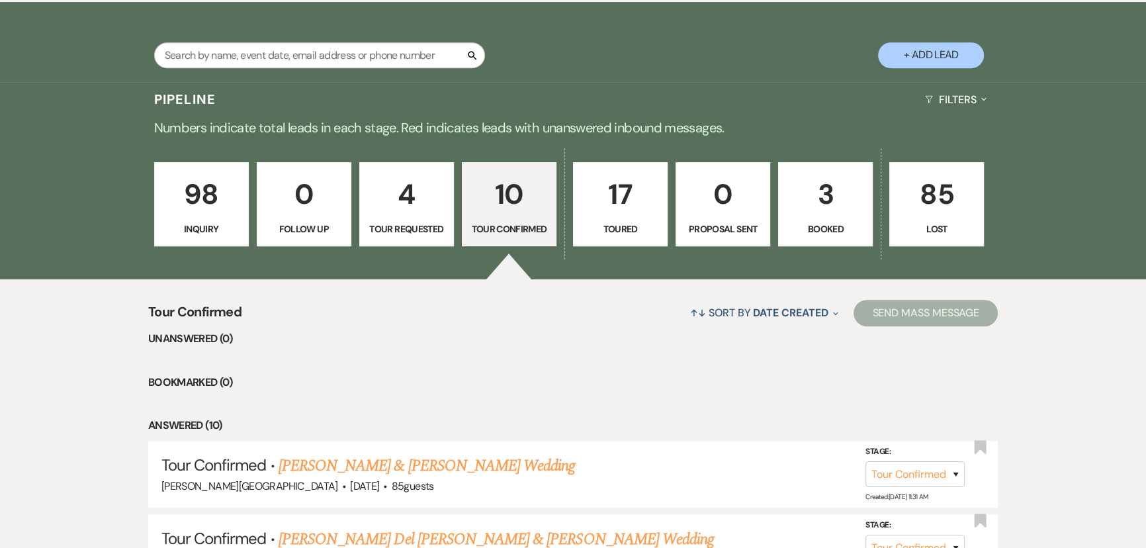
click at [216, 201] on p "98" at bounding box center [201, 194] width 77 height 44
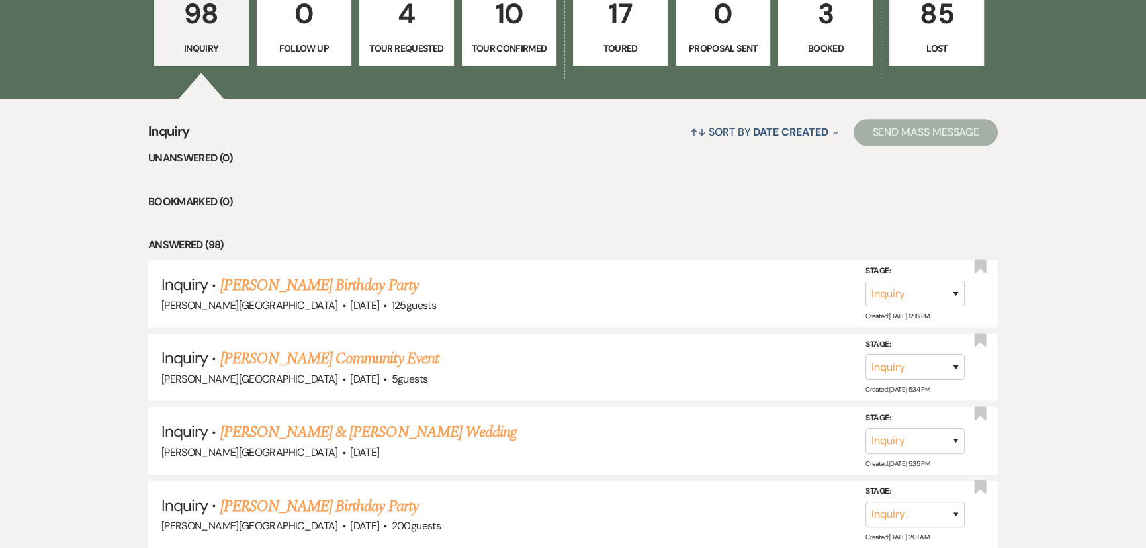
scroll to position [703, 0]
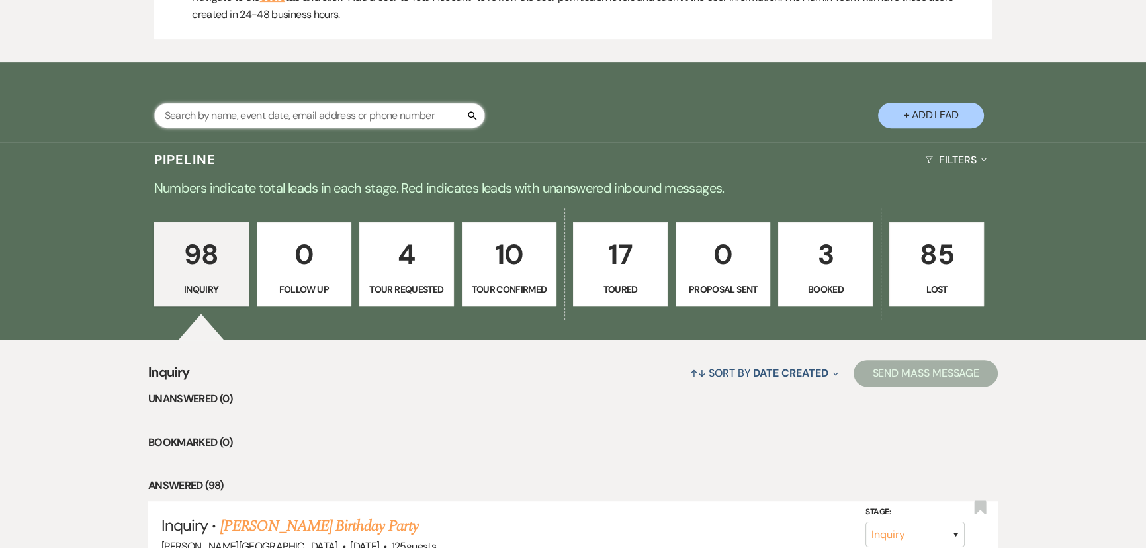
click at [245, 118] on input "text" at bounding box center [319, 116] width 331 height 26
type input "h"
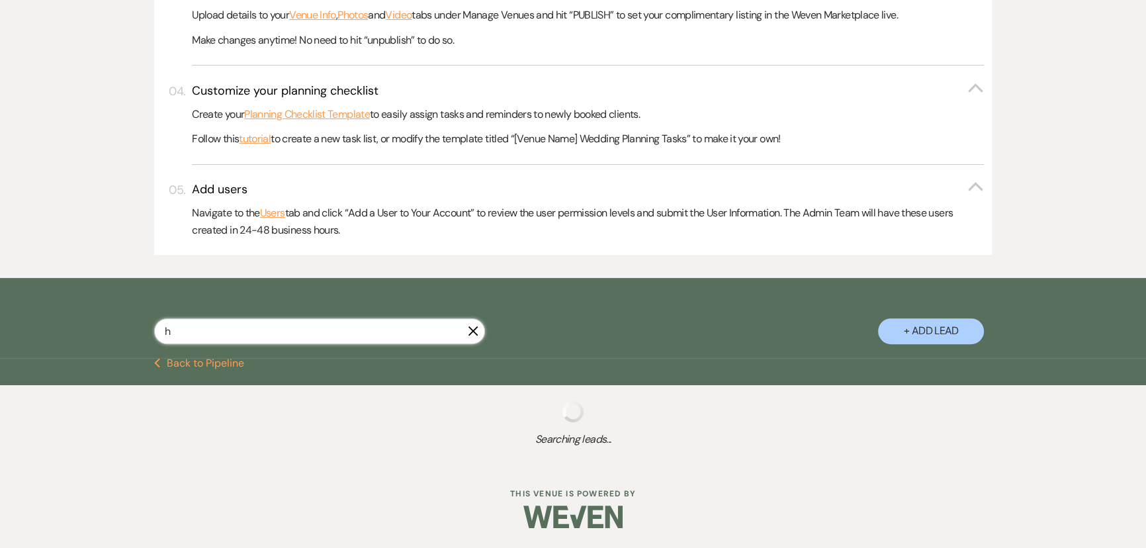
select select "8"
select select "3"
select select "4"
select select "5"
select select "8"
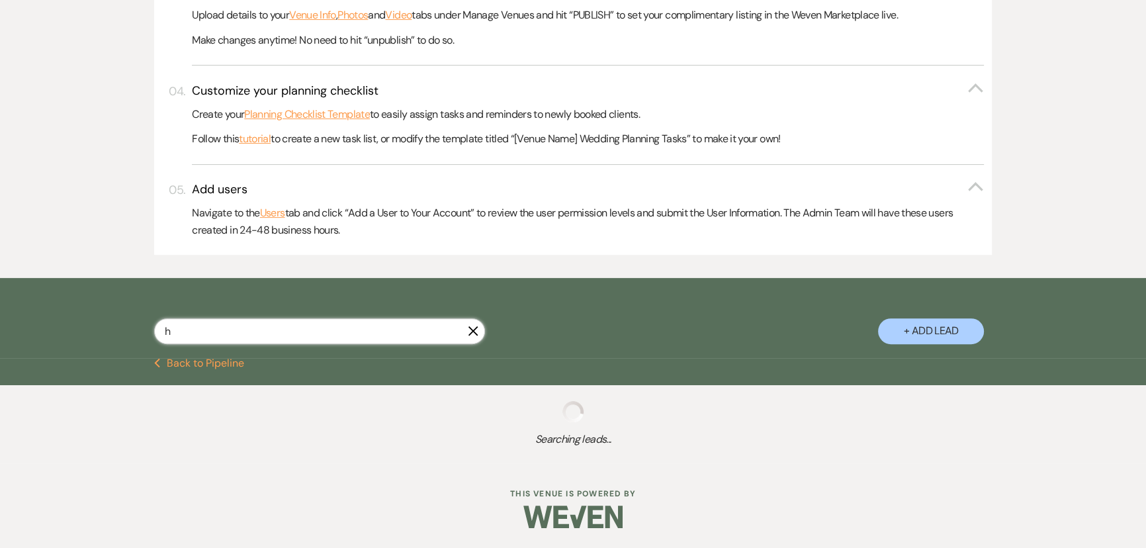
select select "9"
select select "2"
select select "8"
select select "11"
select select "4"
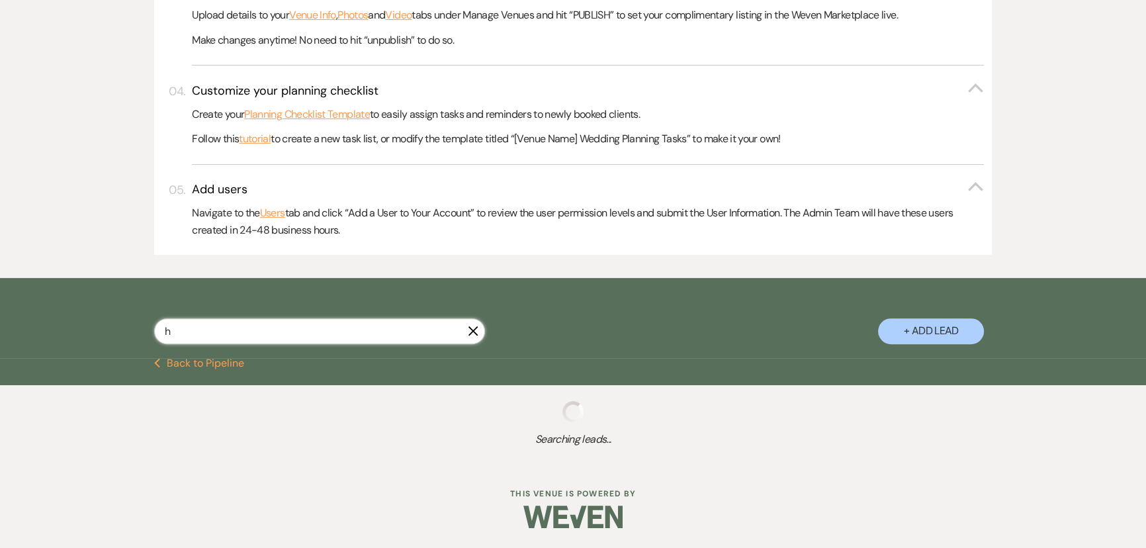
select select "8"
select select "6"
select select "2"
select select "8"
select select "7"
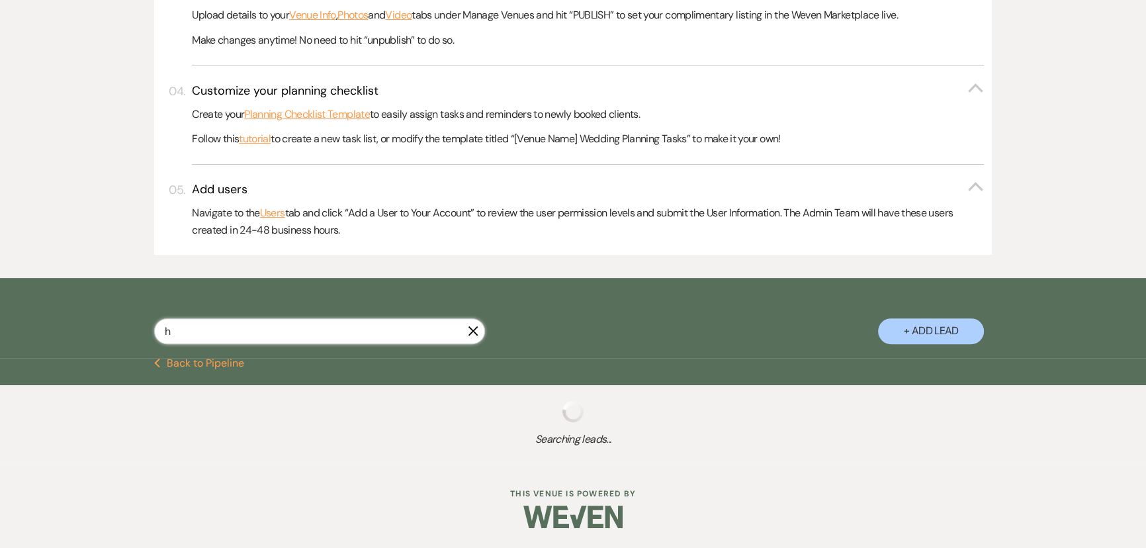
select select "2"
select select "5"
select select "8"
select select "6"
select select "2"
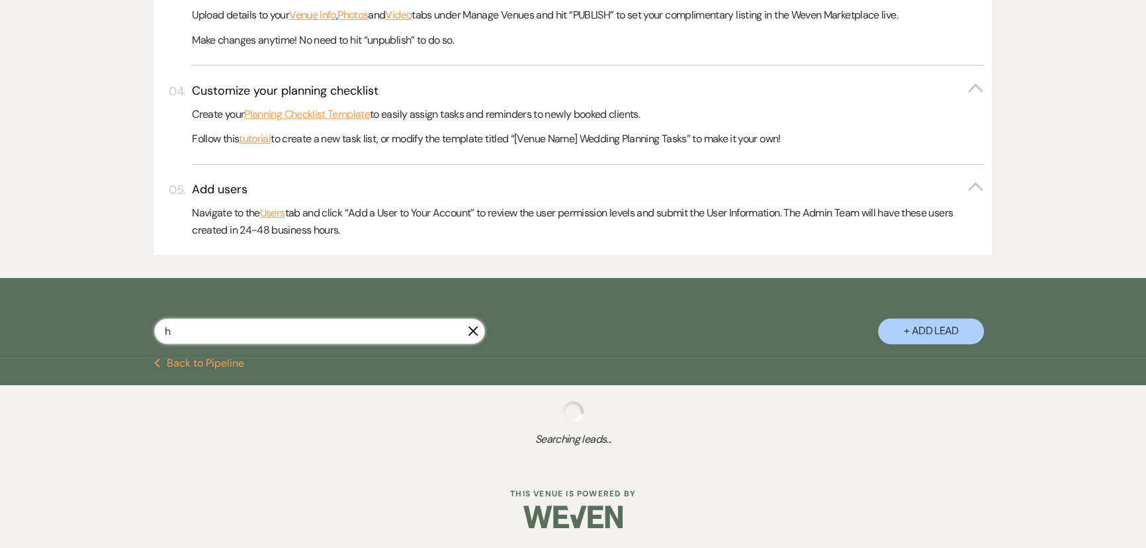
select select "5"
select select "8"
select select "6"
select select "8"
select select "5"
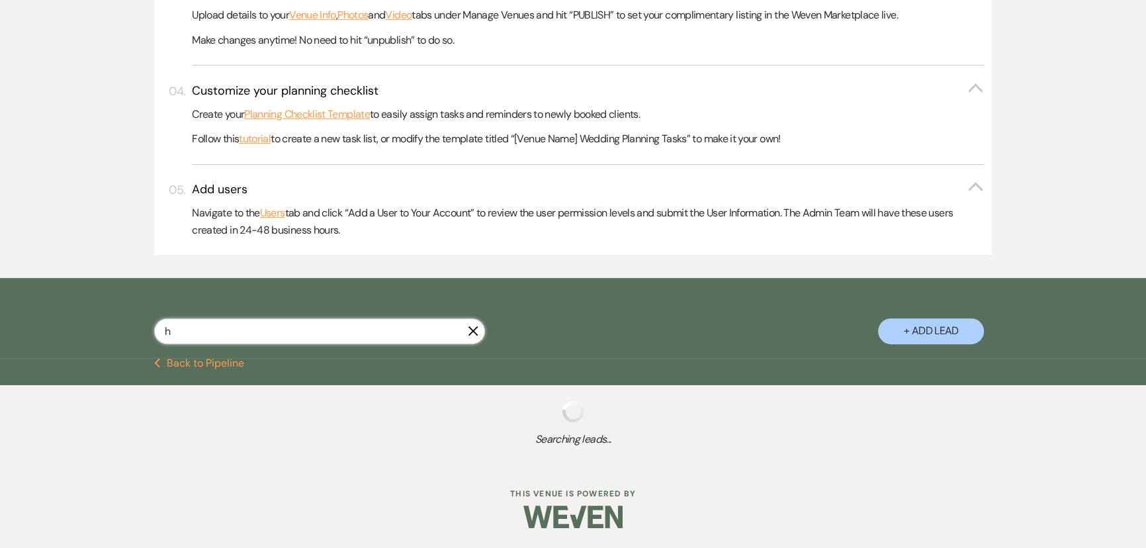
select select "8"
select select "5"
select select "4"
select select "8"
select select "6"
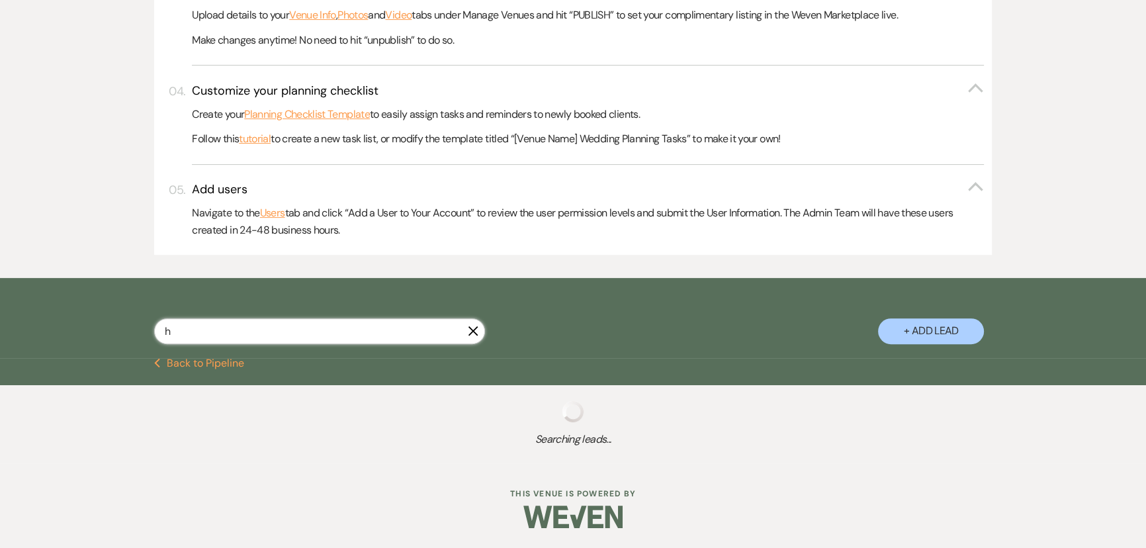
select select "5"
select select "8"
select select "4"
select select "8"
select select "6"
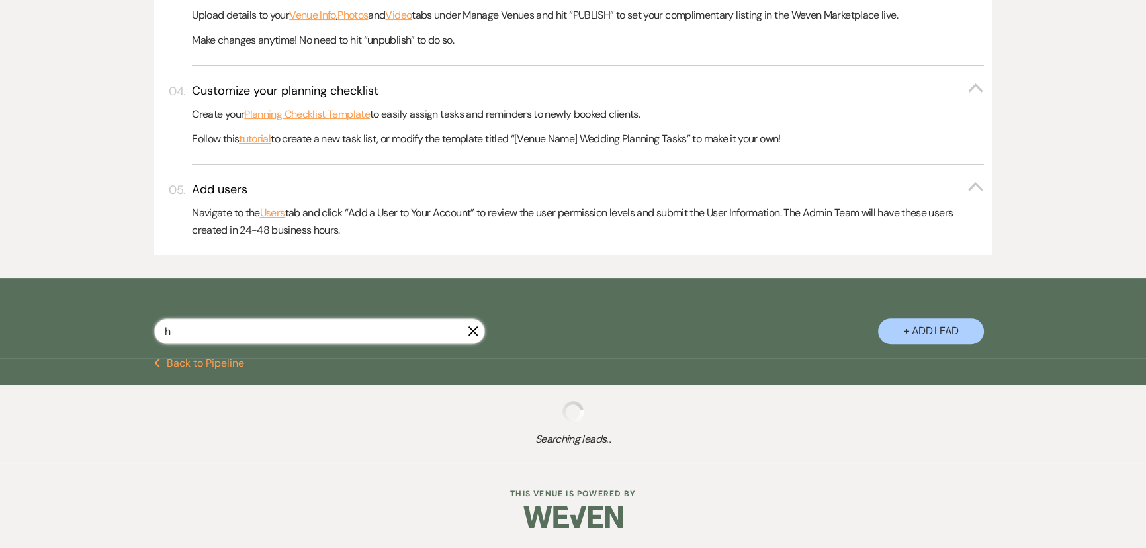
select select "8"
select select "5"
select select "8"
select select "7"
select select "8"
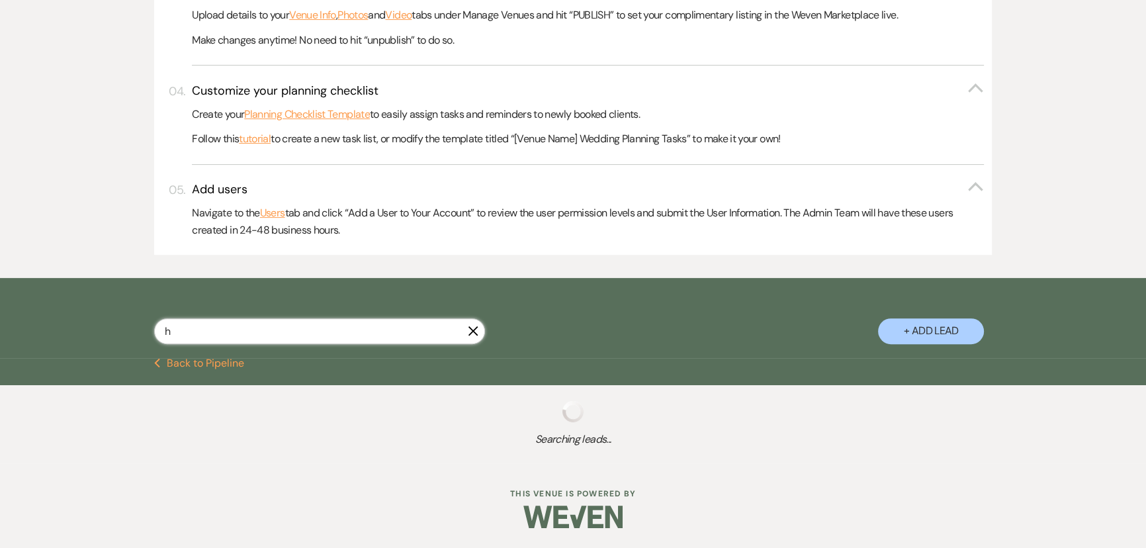
select select "6"
select select "8"
select select "6"
select select "8"
select select "5"
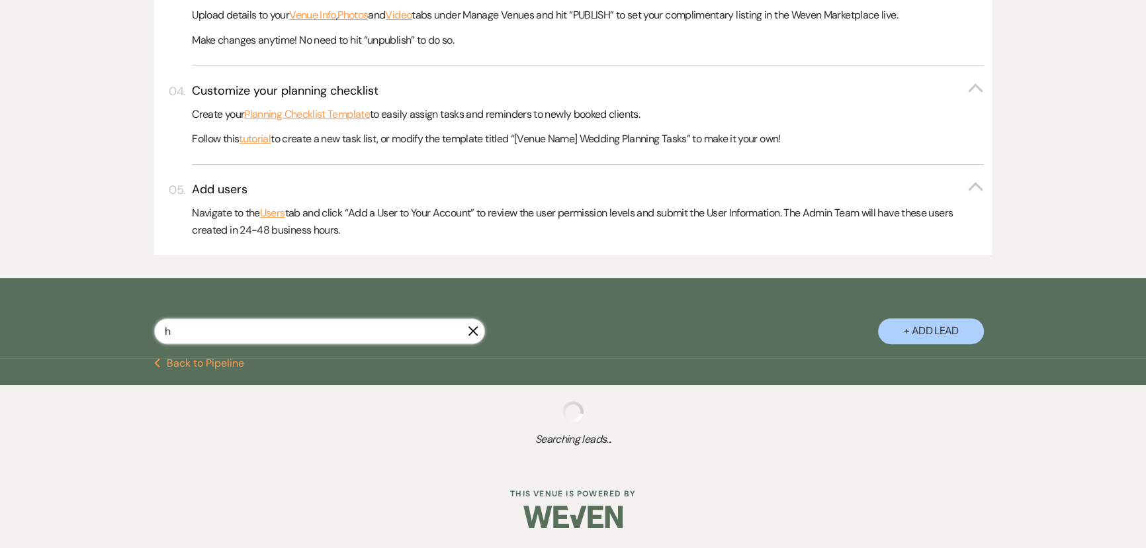
select select "8"
select select "6"
select select "8"
select select "7"
select select "8"
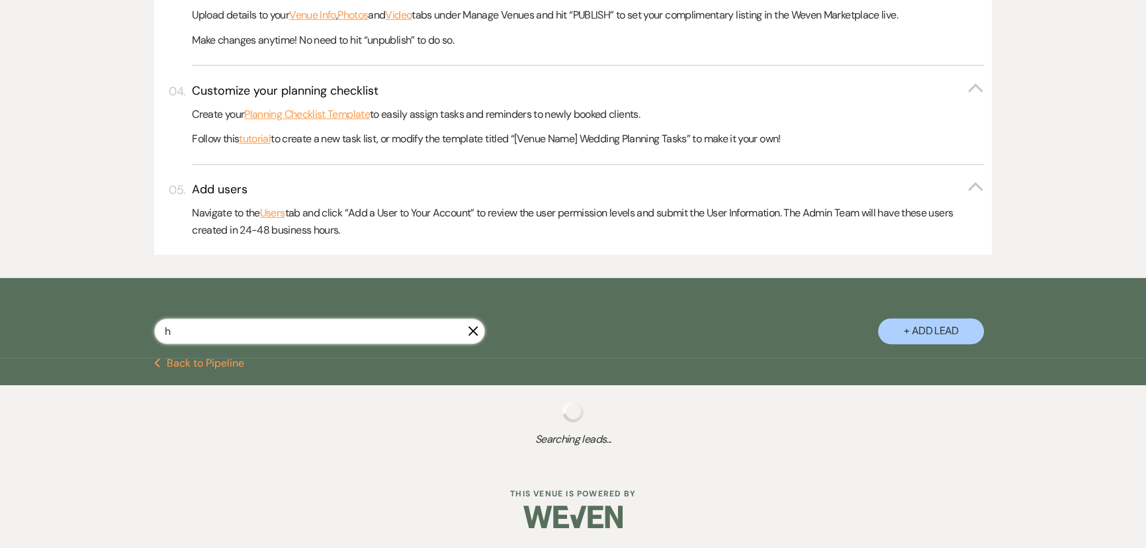
select select "6"
select select "8"
select select "4"
select select "8"
select select "5"
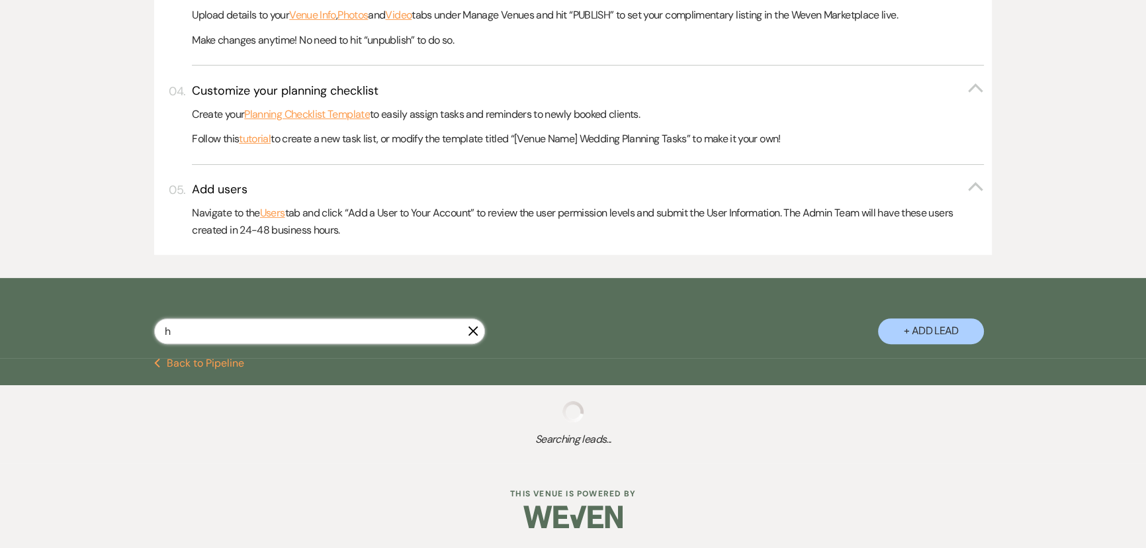
select select "8"
select select "6"
select select "8"
select select "6"
select select "8"
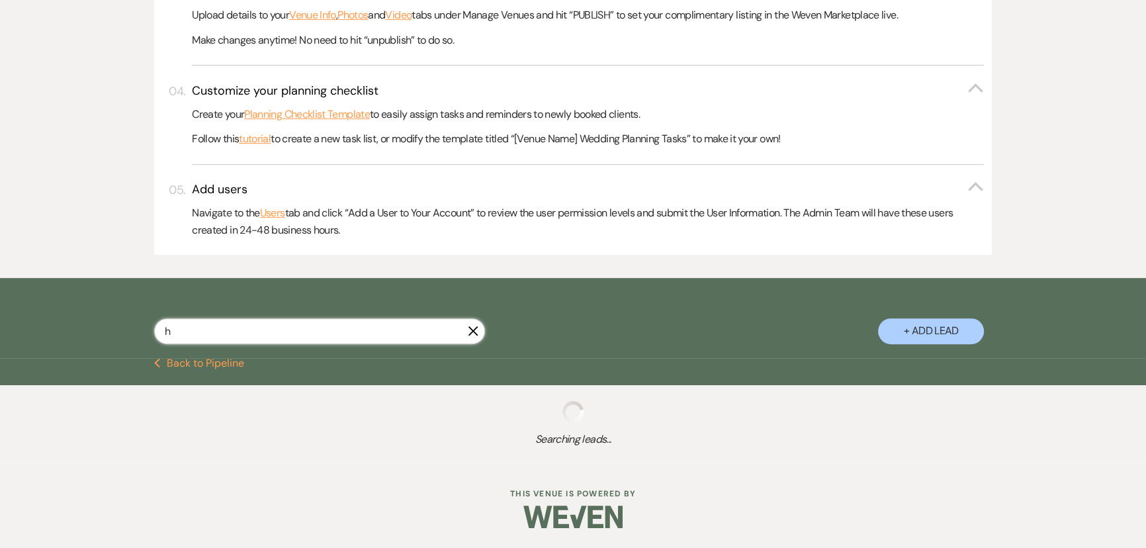
select select "2"
select select "8"
select select "6"
select select "8"
select select "5"
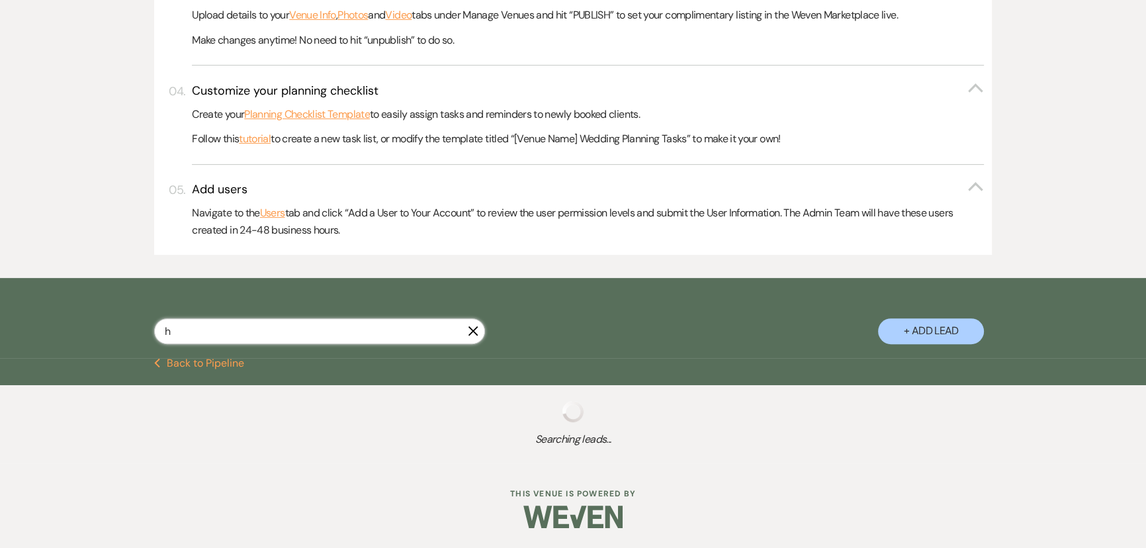
select select "5"
select select "8"
select select "10"
select select "8"
select select "5"
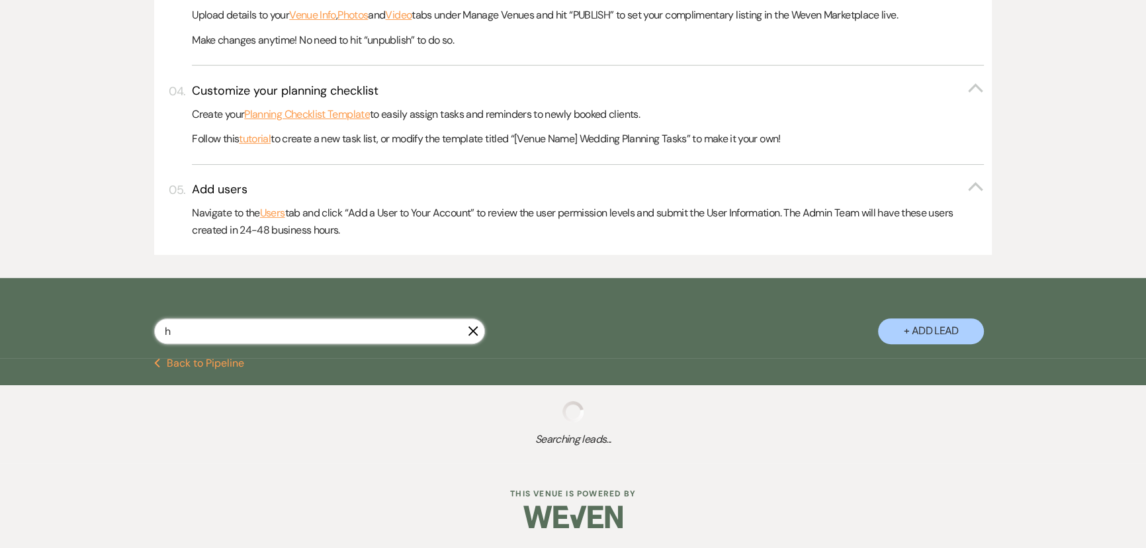
select select "8"
select select "5"
select select "8"
select select "6"
select select "8"
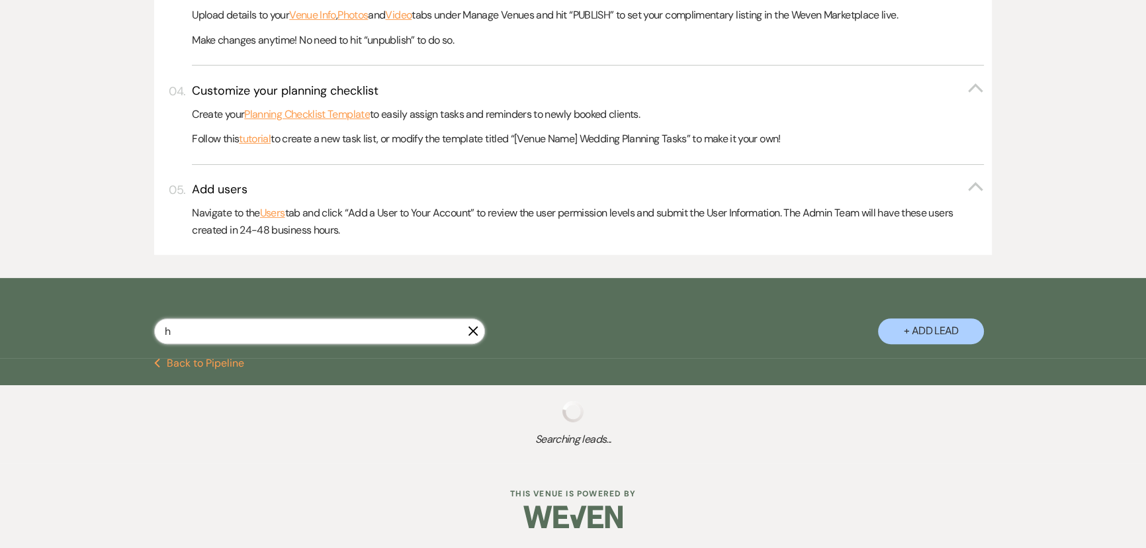
select select "6"
select select "8"
select select "6"
select select "8"
select select "5"
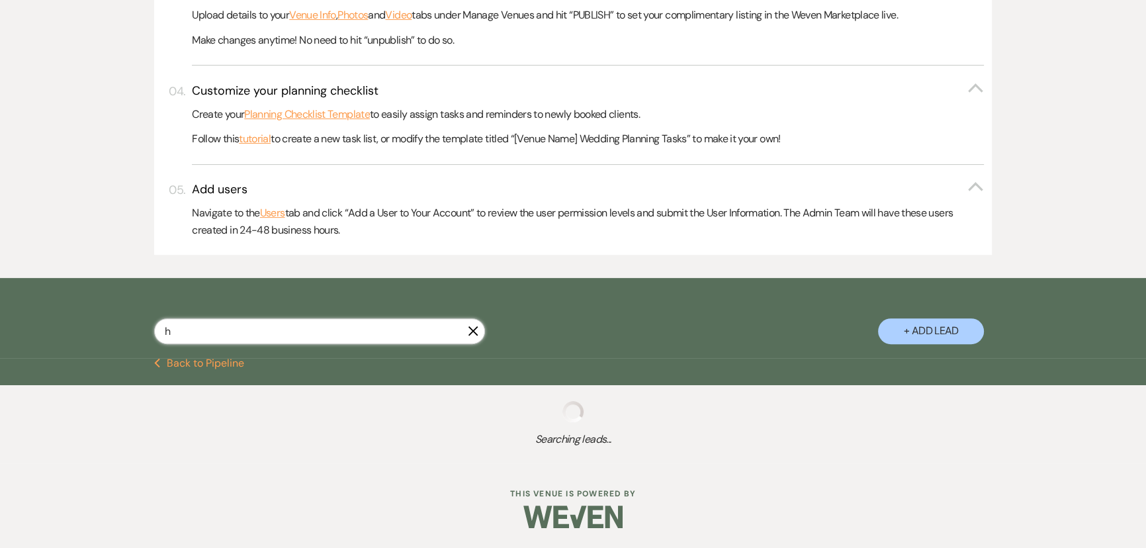
select select "8"
select select "2"
select select "8"
select select "6"
select select "8"
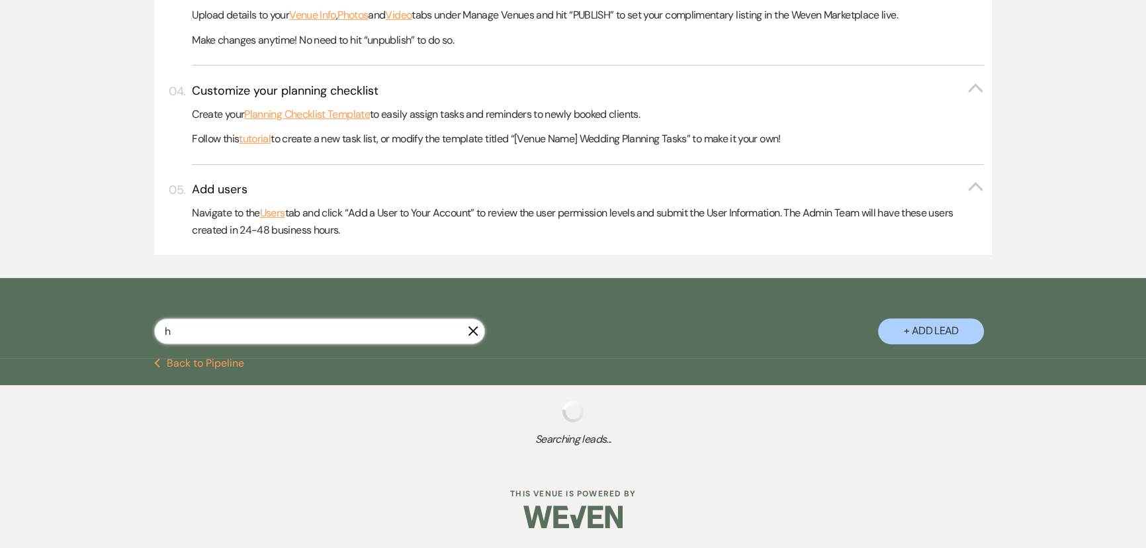
select select "7"
select select "8"
select select "6"
select select "8"
select select "7"
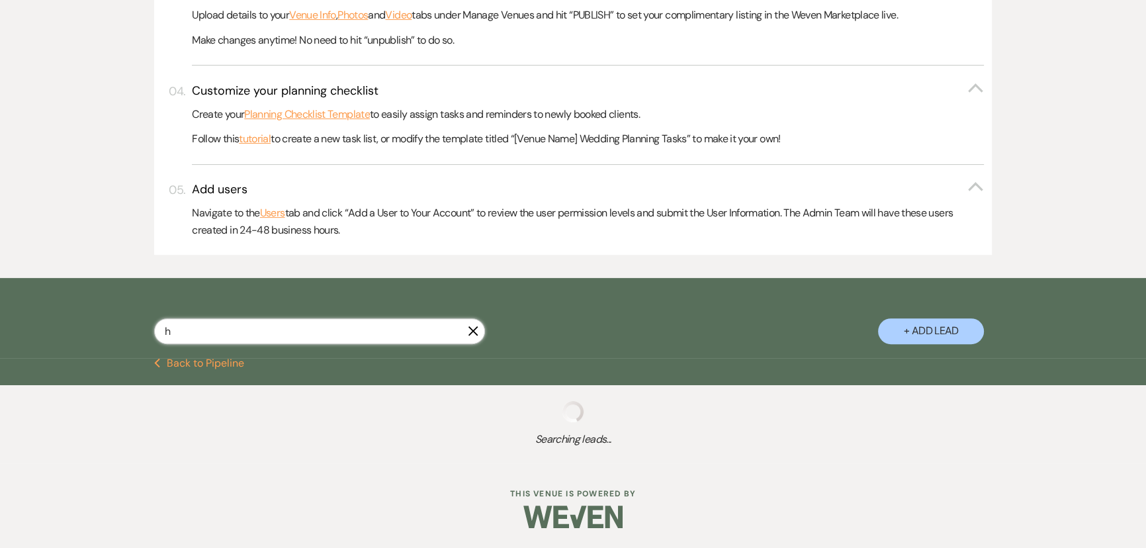
select select "8"
select select "4"
select select "5"
select select "8"
select select "7"
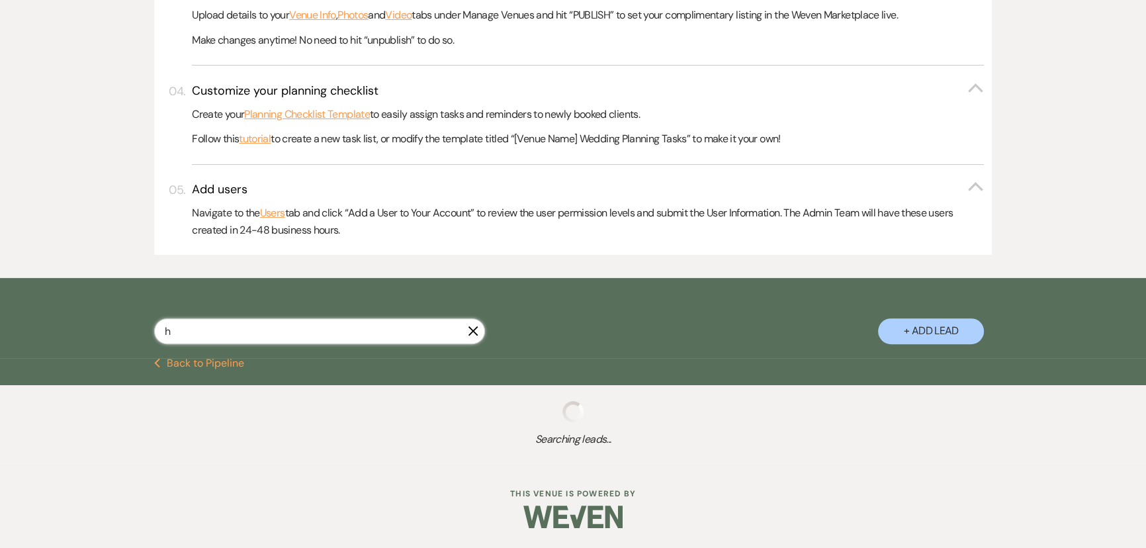
select select "8"
select select "5"
select select "8"
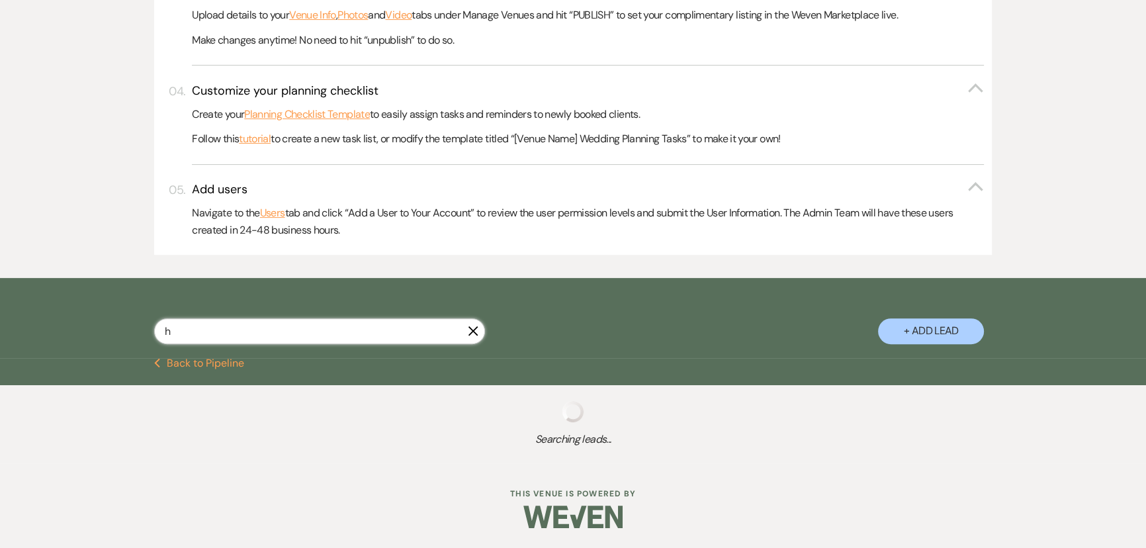
select select "5"
select select "8"
select select "5"
select select "8"
select select "5"
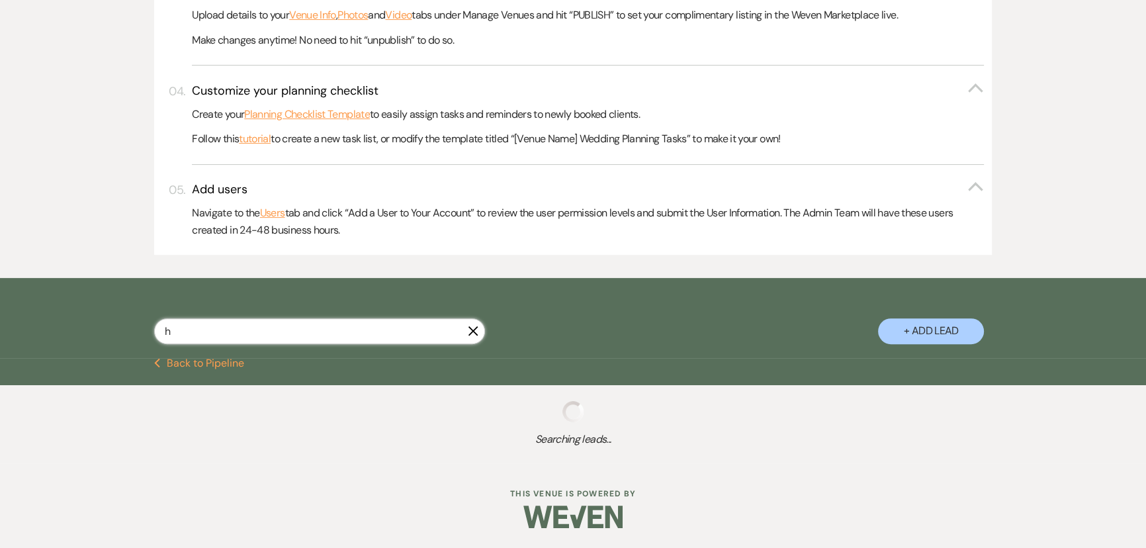
select select "8"
select select "6"
select select "4"
select select "8"
select select "5"
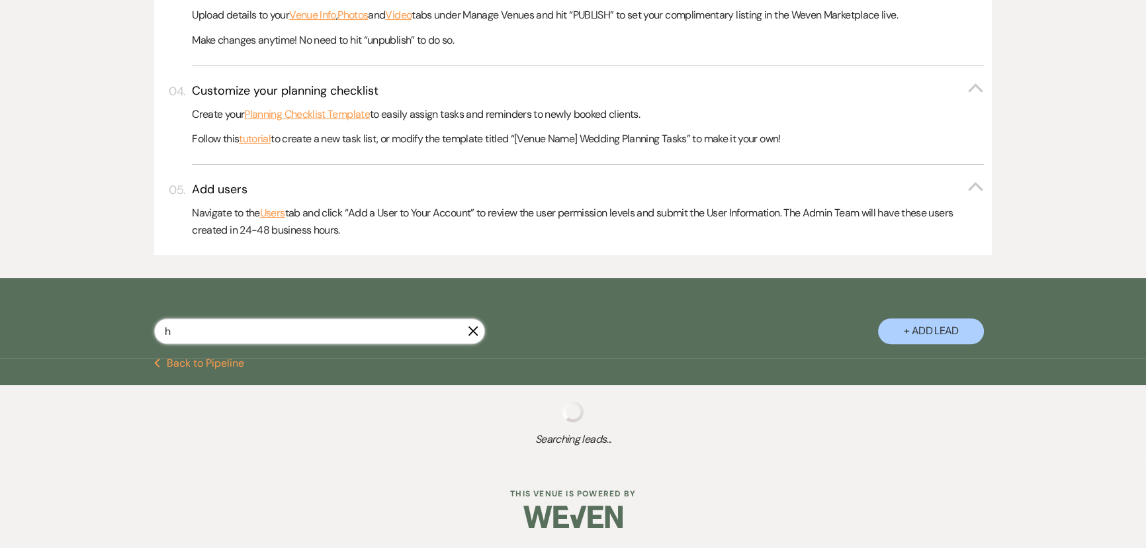
select select "8"
select select "6"
select select "8"
select select "2"
select select "5"
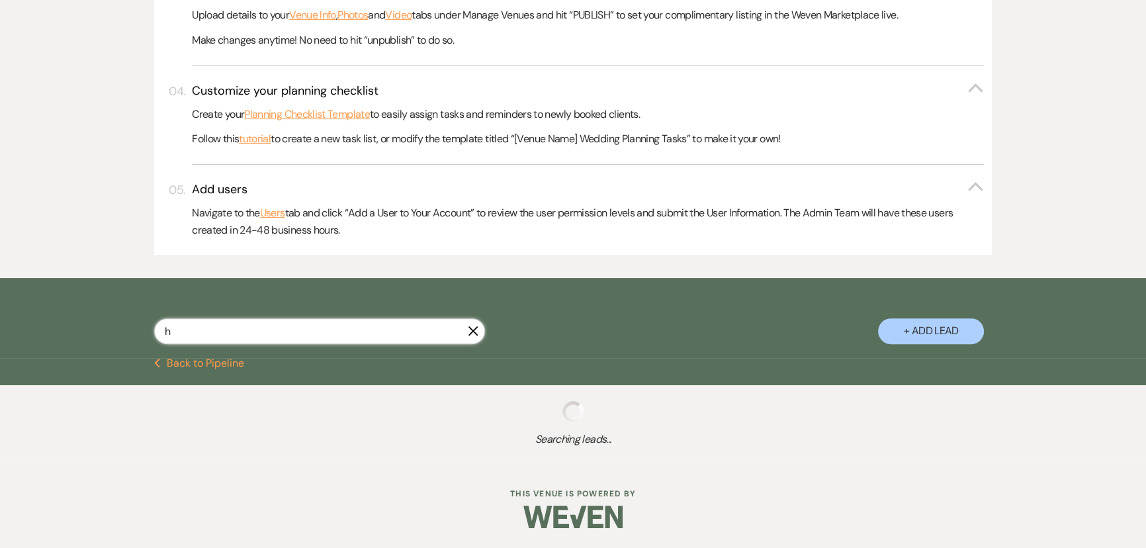
select select "8"
select select "6"
select select "8"
select select "3"
select select "5"
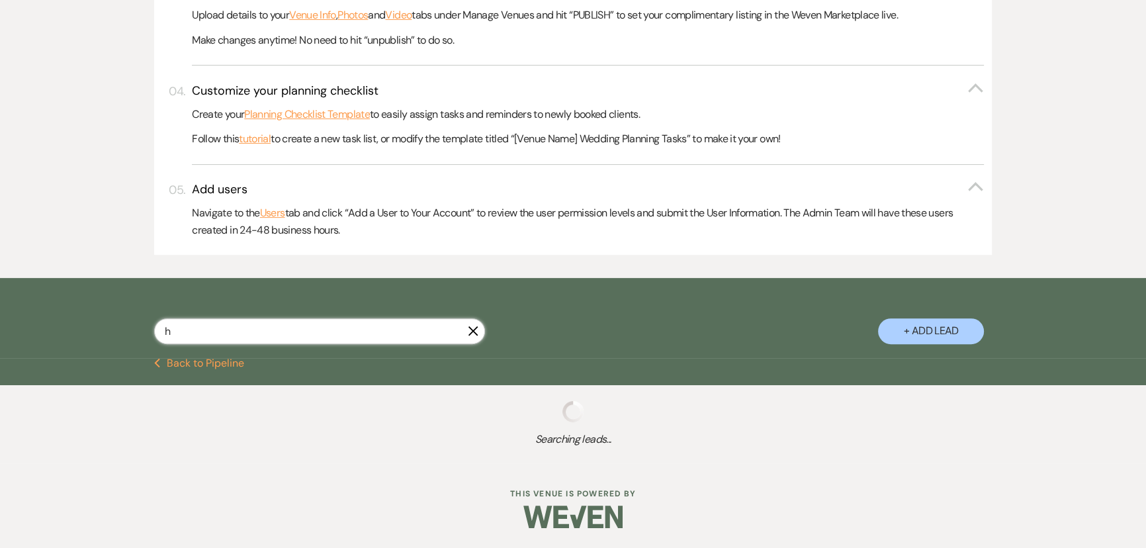
select select "8"
select select "7"
select select "8"
select select "10"
select select "8"
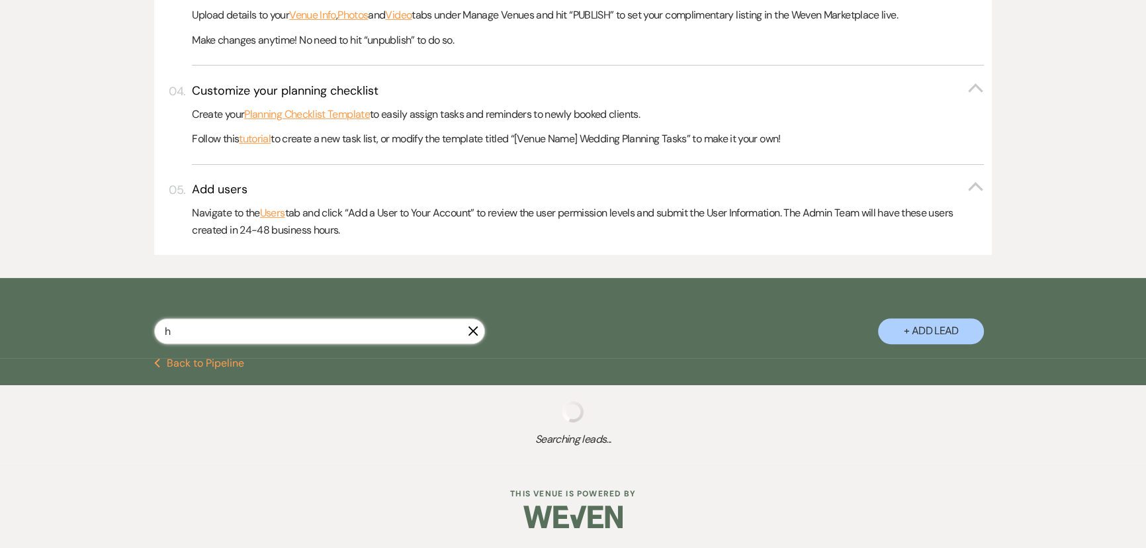
select select "6"
select select "8"
select select "6"
select select "8"
select select "7"
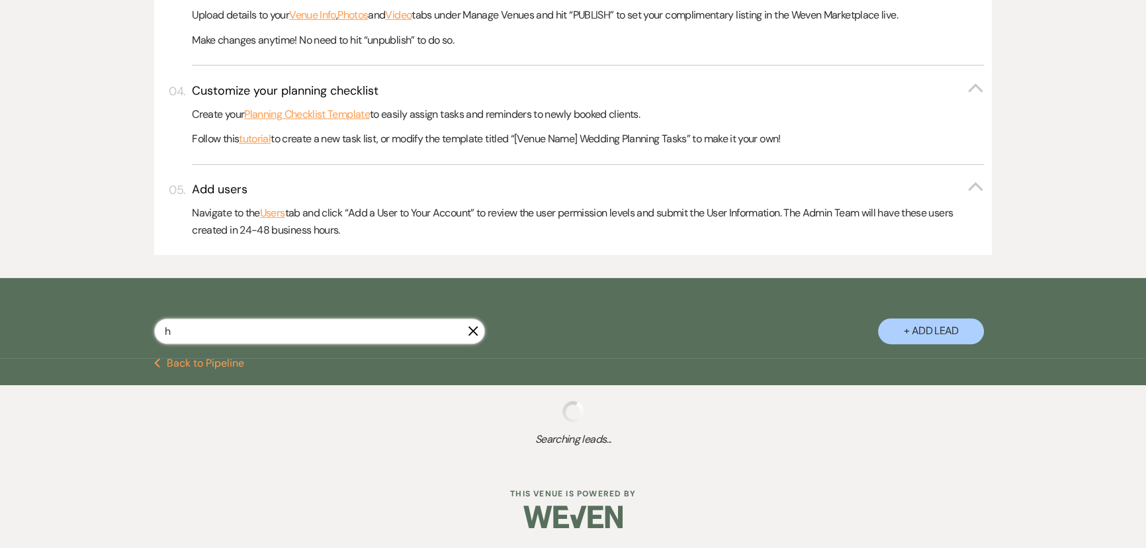
select select "8"
select select "7"
select select "8"
select select "6"
select select "8"
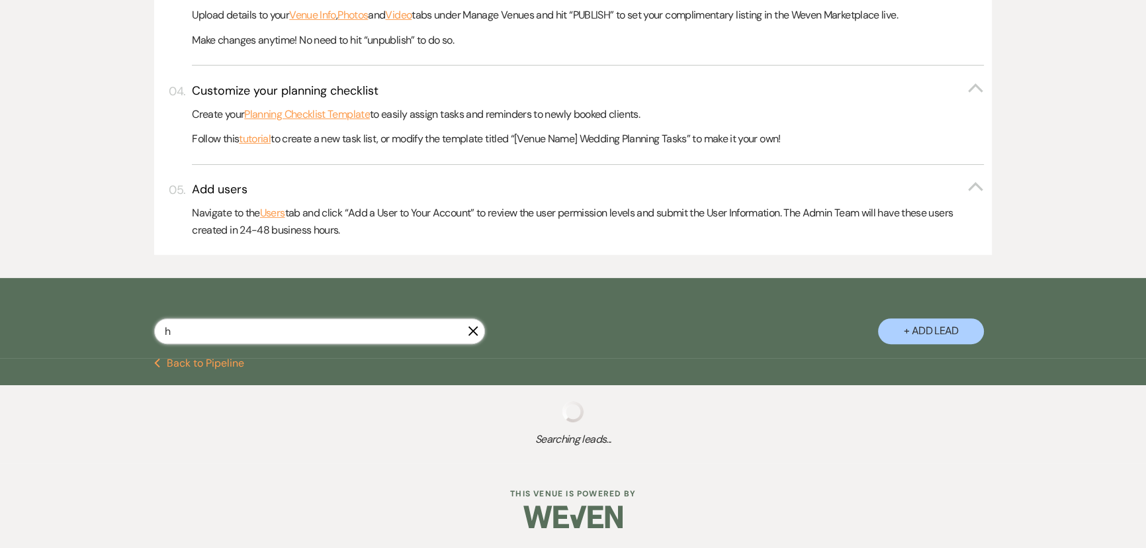
select select "5"
select select "8"
select select "1"
select select "8"
select select "4"
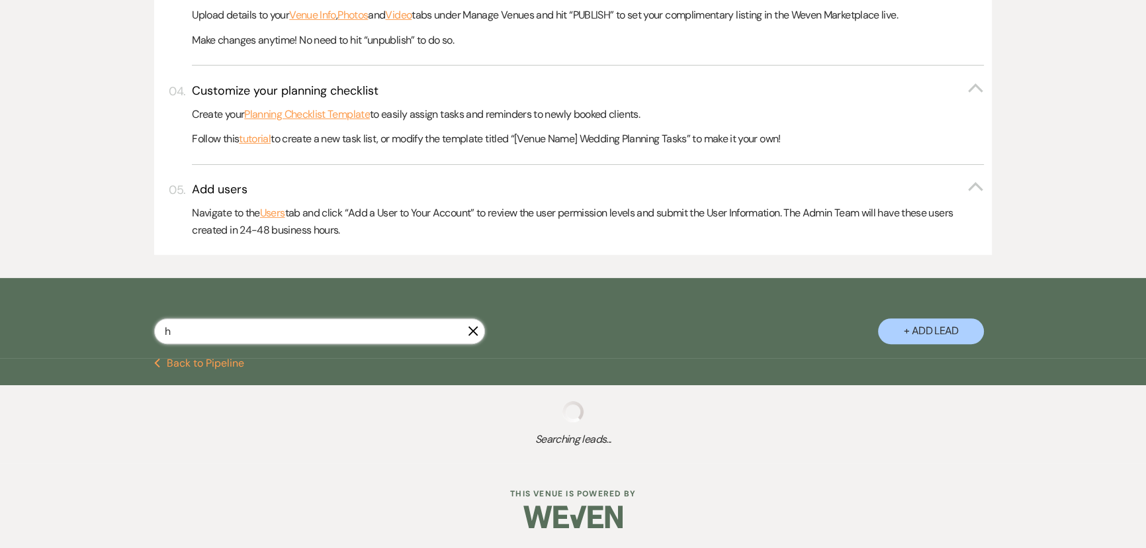
select select "8"
select select "6"
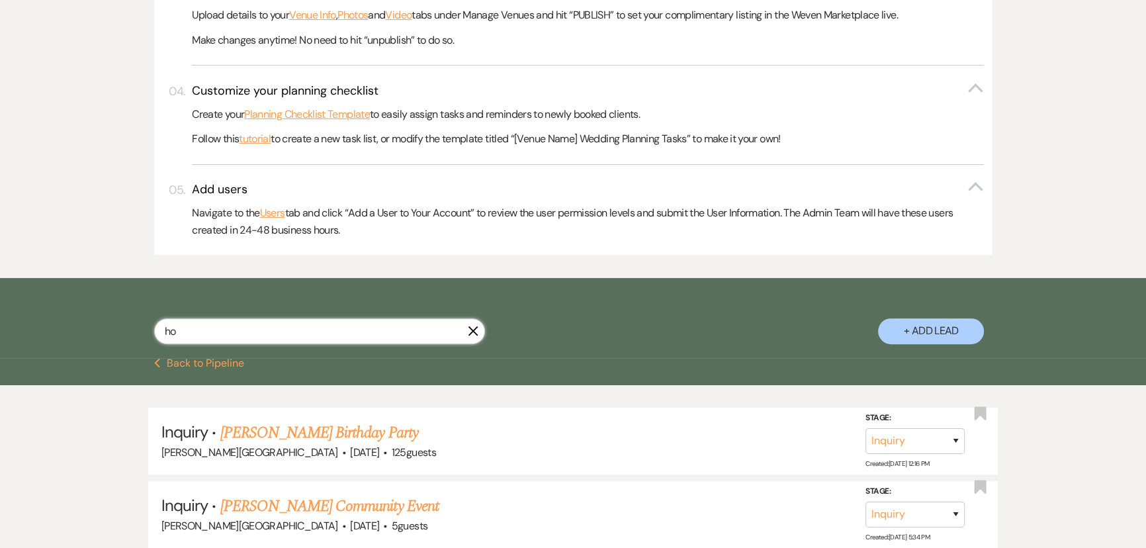
scroll to position [703, 0]
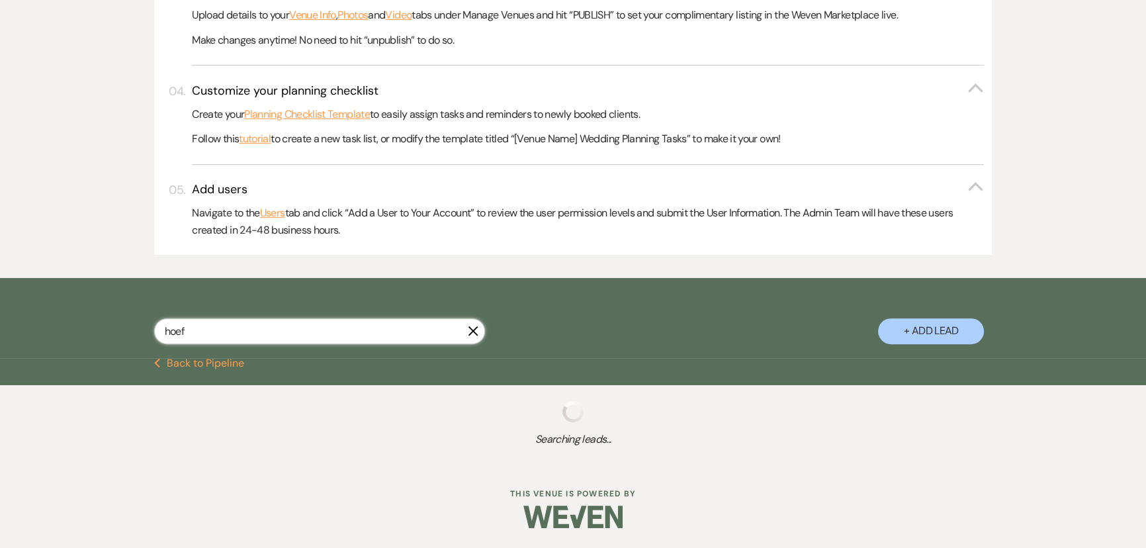
scroll to position [520, 0]
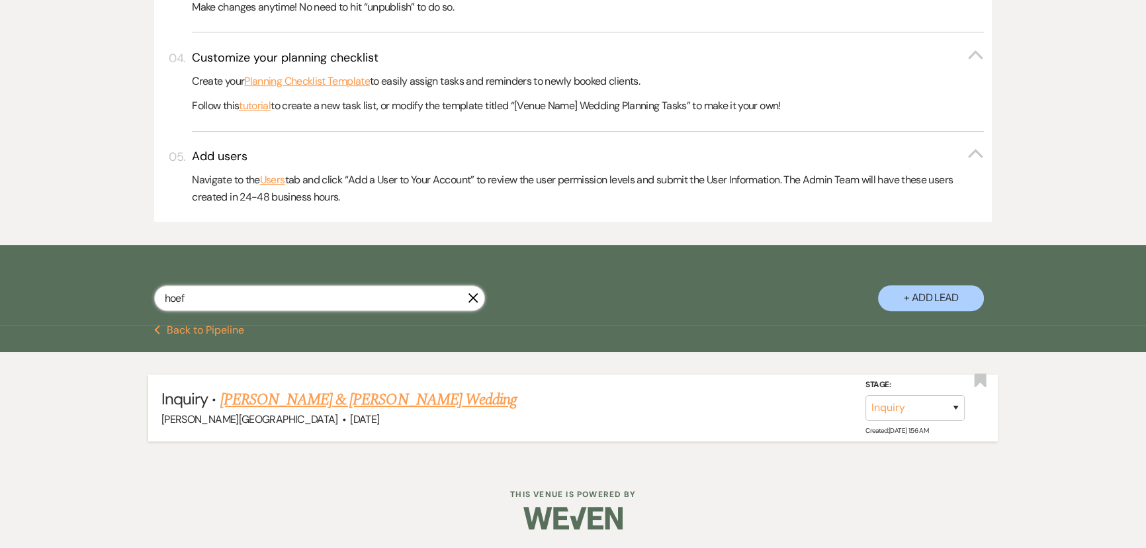
type input "hoef"
click at [328, 397] on link "[PERSON_NAME] & [PERSON_NAME] Wedding" at bounding box center [368, 400] width 296 height 24
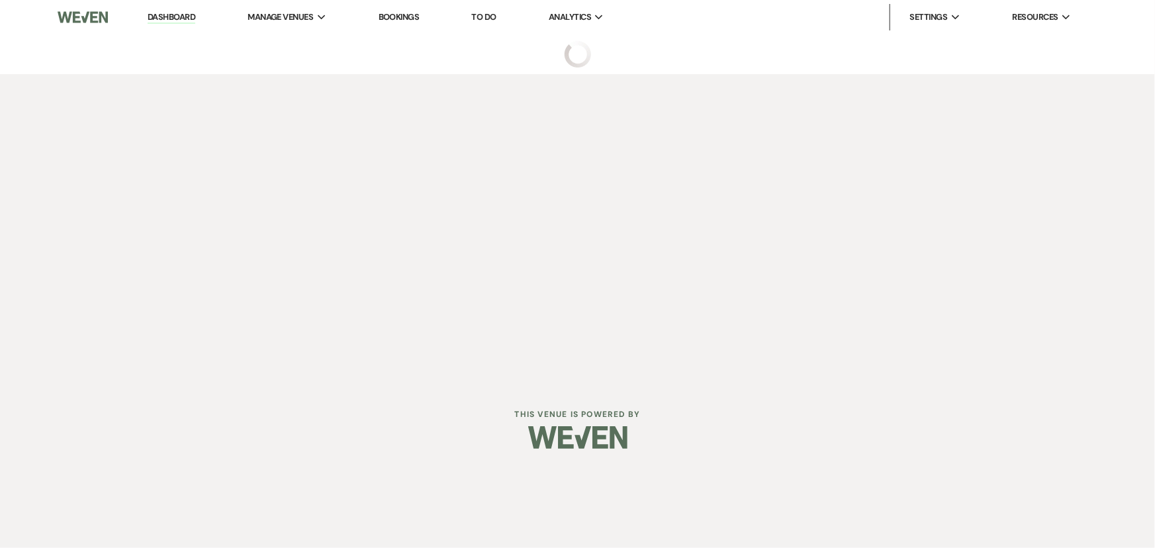
select select "5"
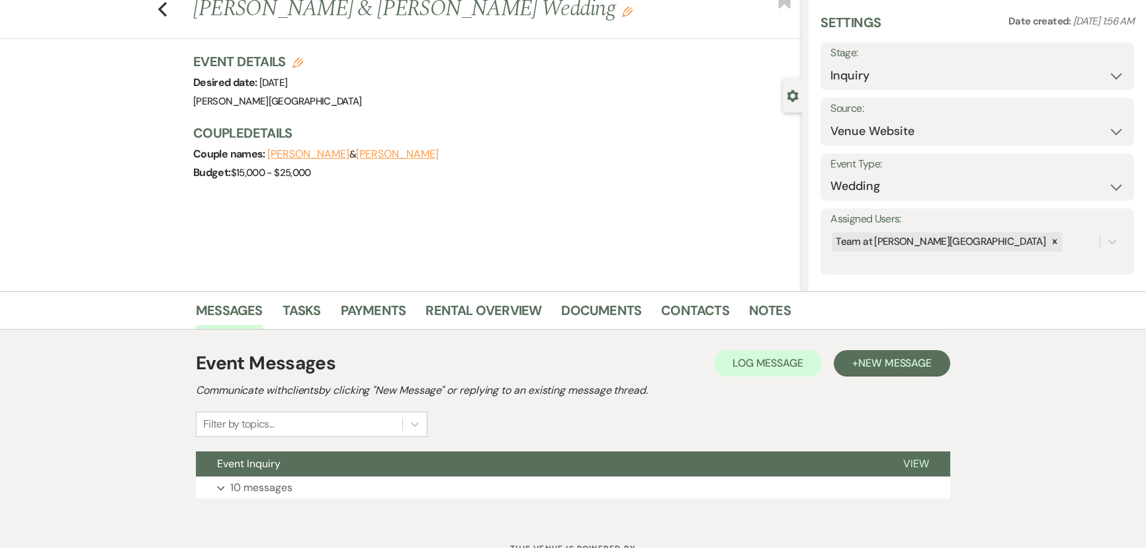
scroll to position [60, 0]
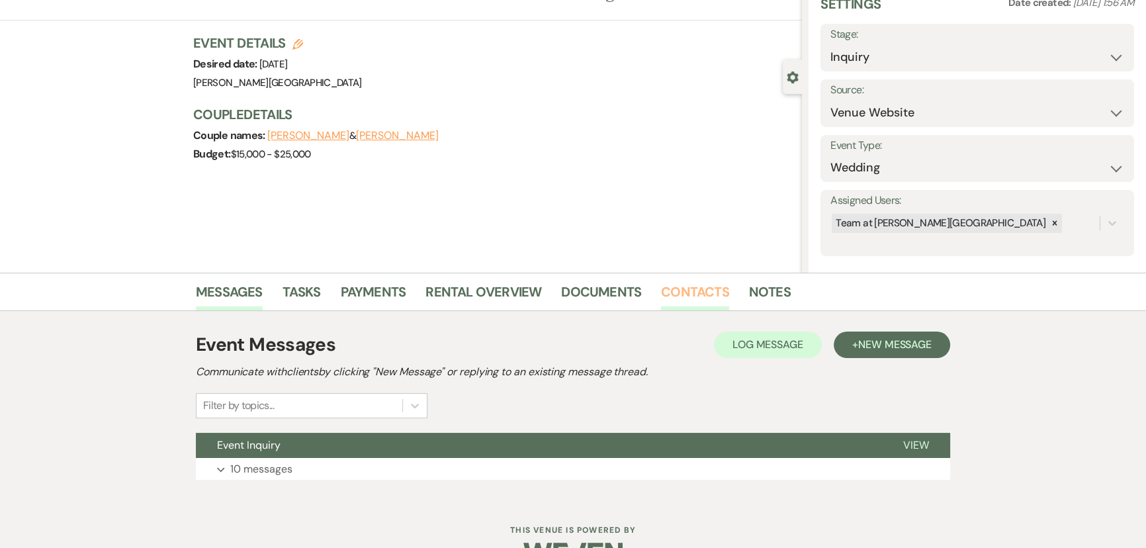
click at [676, 307] on link "Contacts" at bounding box center [695, 295] width 68 height 29
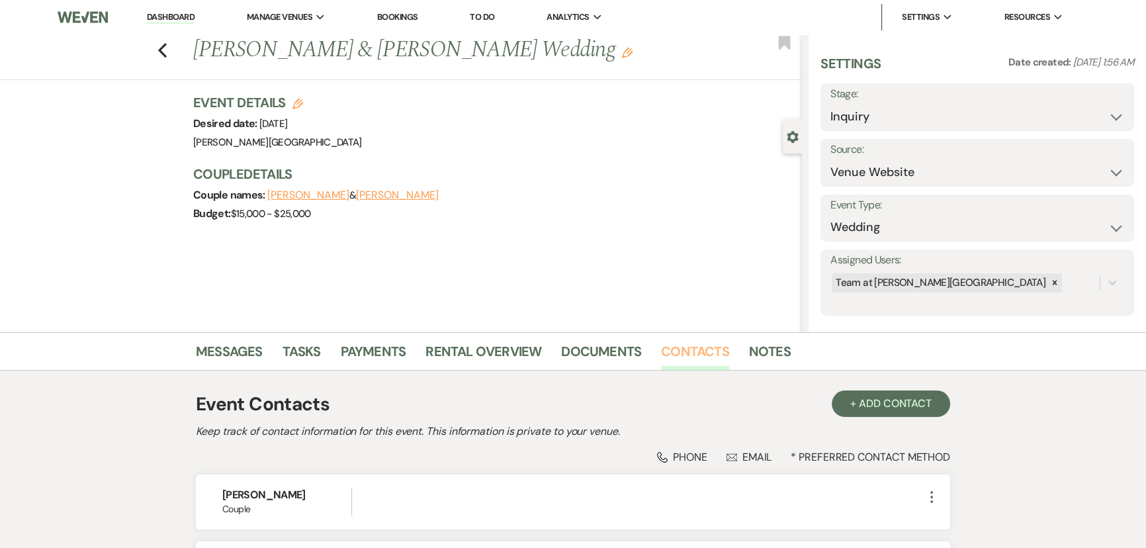
scroll to position [165, 0]
